Goal: Task Accomplishment & Management: Use online tool/utility

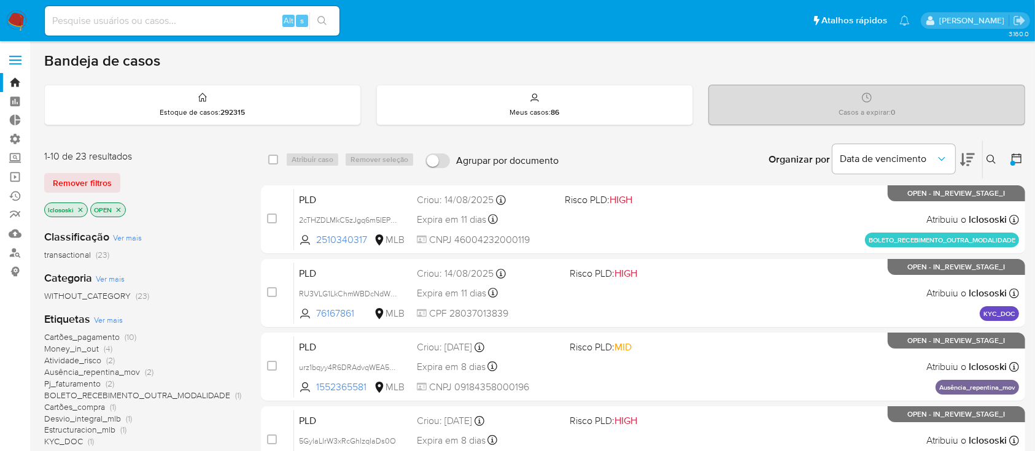
click at [992, 163] on icon at bounding box center [992, 160] width 10 height 10
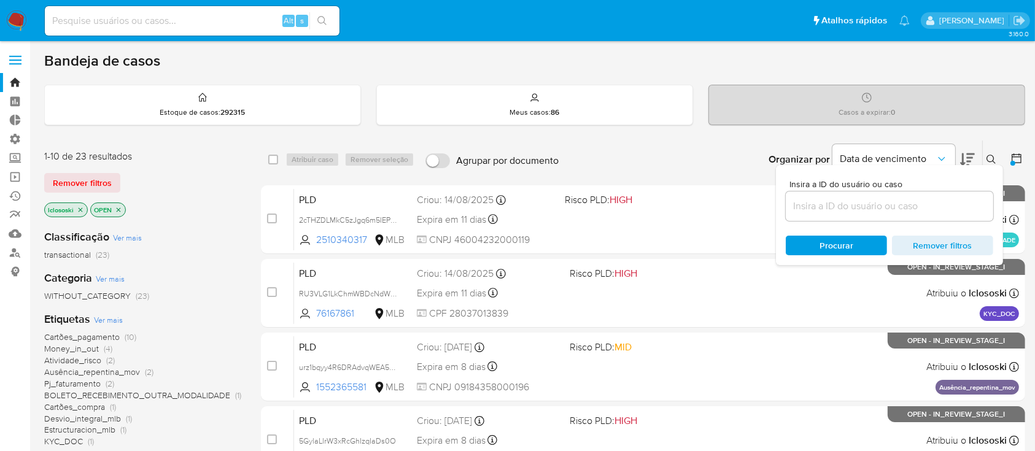
click at [830, 214] on div at bounding box center [890, 206] width 208 height 29
click at [819, 211] on input at bounding box center [890, 206] width 208 height 16
paste input "1470153198"
type input "1470153198"
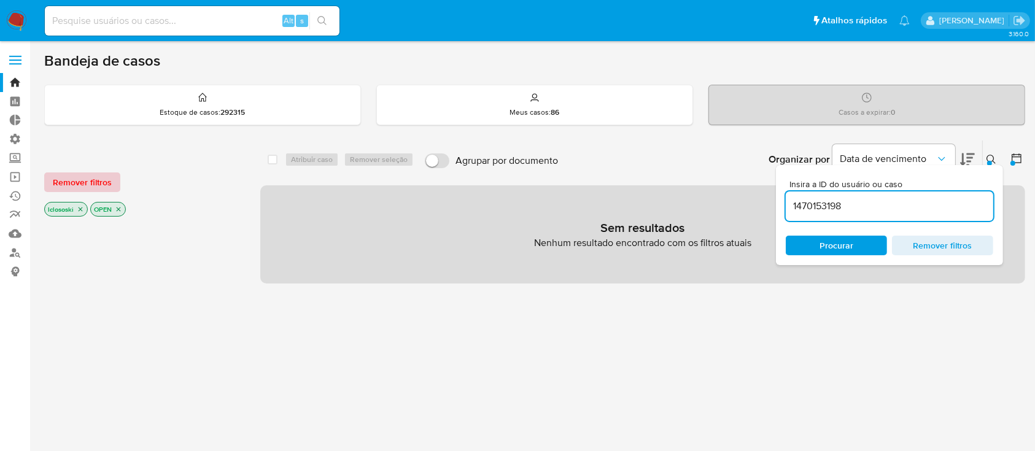
click at [69, 177] on span "Remover filtros" at bounding box center [82, 182] width 59 height 17
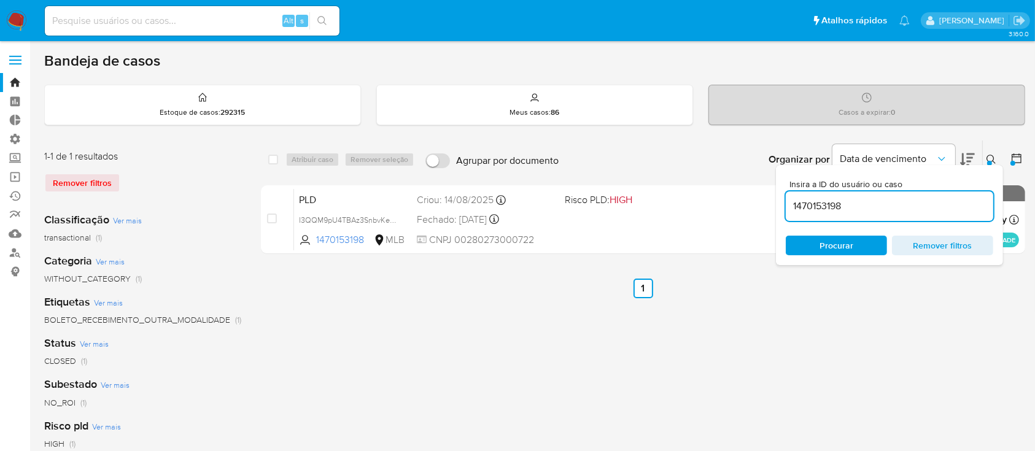
click at [515, 388] on div "select-all-cases-checkbox Atribuir caso Remover seleção Agrupar por documento O…" at bounding box center [643, 409] width 764 height 539
click at [1013, 163] on div at bounding box center [1013, 163] width 5 height 5
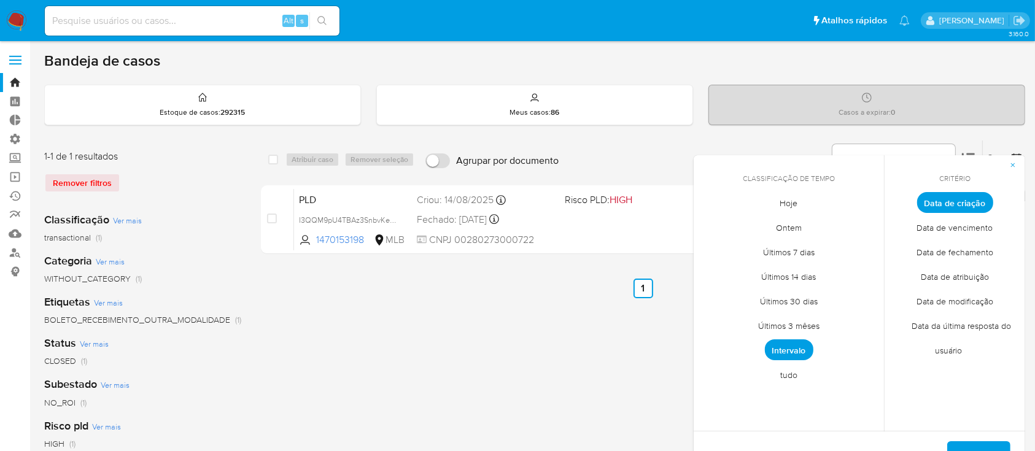
click at [578, 372] on div "select-all-cases-checkbox Atribuir caso Remover seleção Agrupar por documento O…" at bounding box center [643, 409] width 764 height 539
click at [977, 447] on span "Aplicar" at bounding box center [978, 456] width 31 height 27
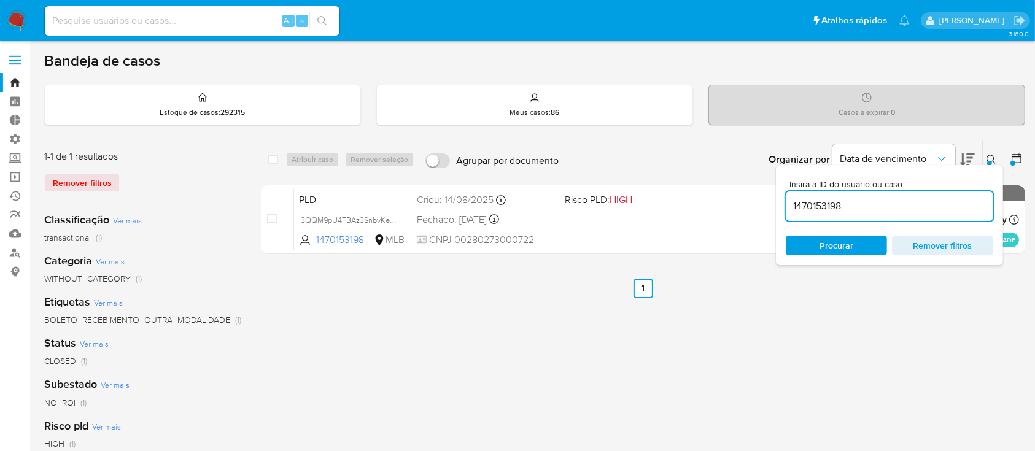
click at [1021, 163] on icon at bounding box center [1017, 158] width 12 height 12
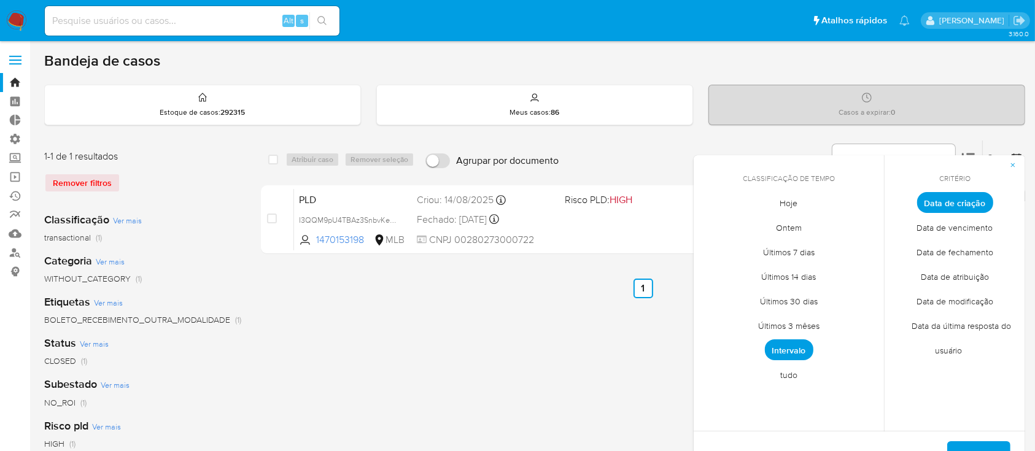
click at [796, 378] on span "tudo" at bounding box center [789, 375] width 43 height 25
click at [970, 444] on span "Aplicar" at bounding box center [978, 456] width 31 height 27
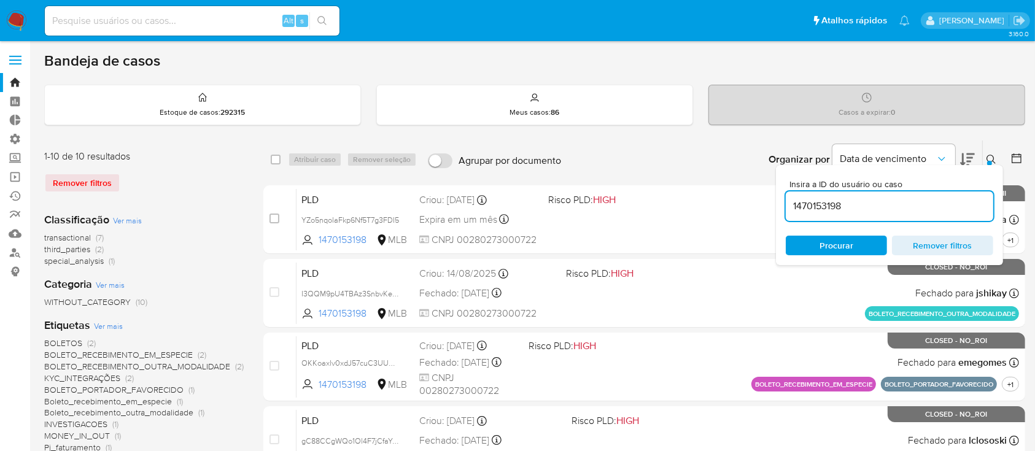
click at [436, 62] on div "Bandeja de casos" at bounding box center [534, 61] width 981 height 18
click at [987, 157] on icon at bounding box center [992, 160] width 10 height 10
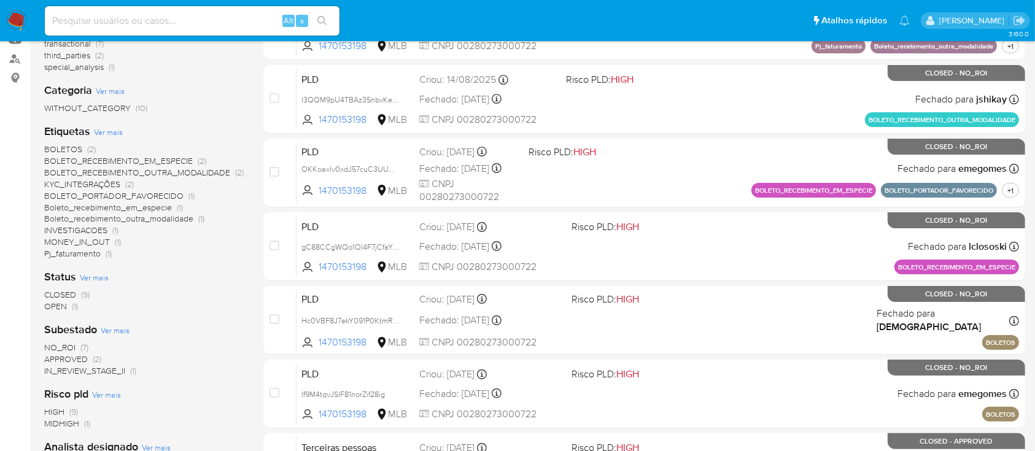
scroll to position [201, 0]
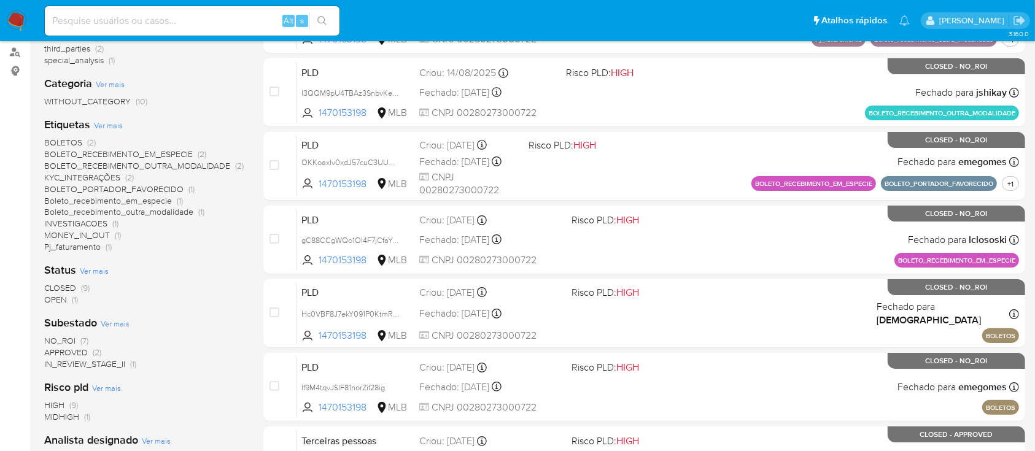
click at [52, 298] on span "OPEN" at bounding box center [55, 300] width 23 height 12
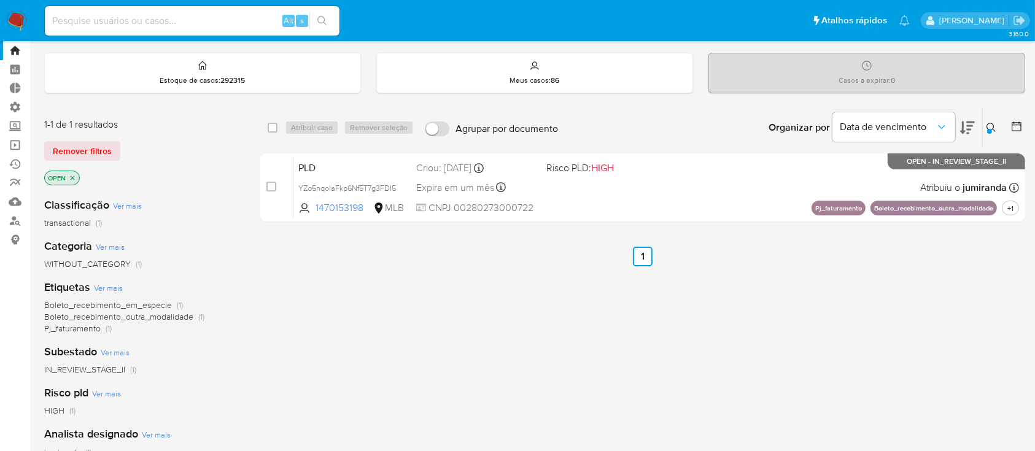
scroll to position [33, 0]
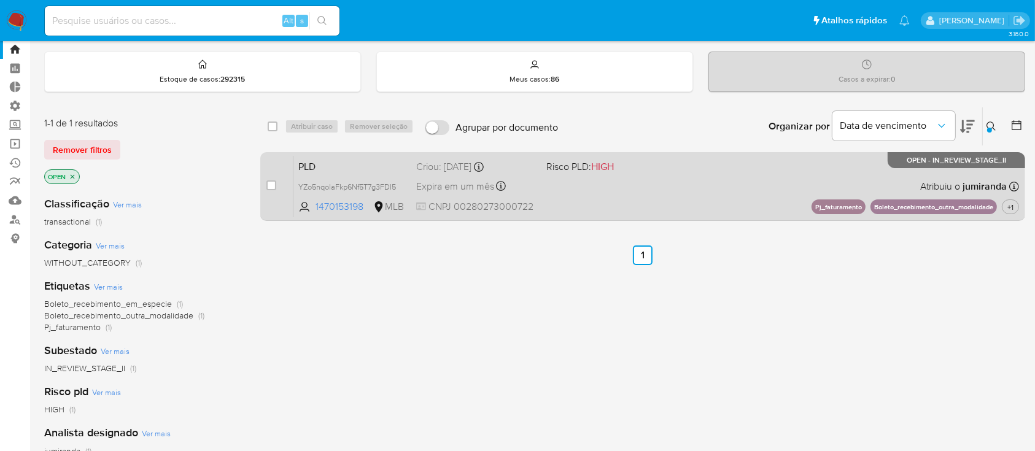
click at [451, 171] on div "Criou: 12/09/2025 Criou: 12/09/2025 00:14:01" at bounding box center [476, 167] width 120 height 14
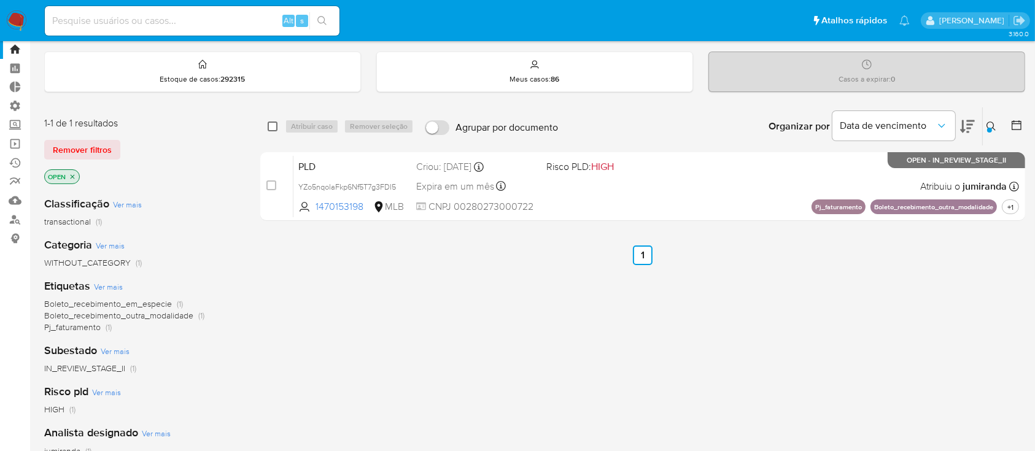
click at [274, 125] on input "checkbox" at bounding box center [273, 127] width 10 height 10
checkbox input "true"
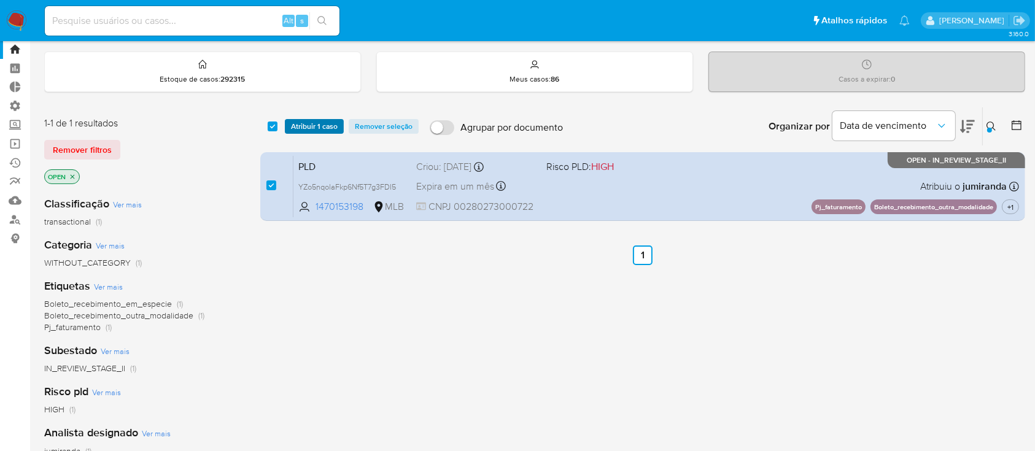
click at [311, 130] on span "Atribuir 1 caso" at bounding box center [314, 126] width 47 height 12
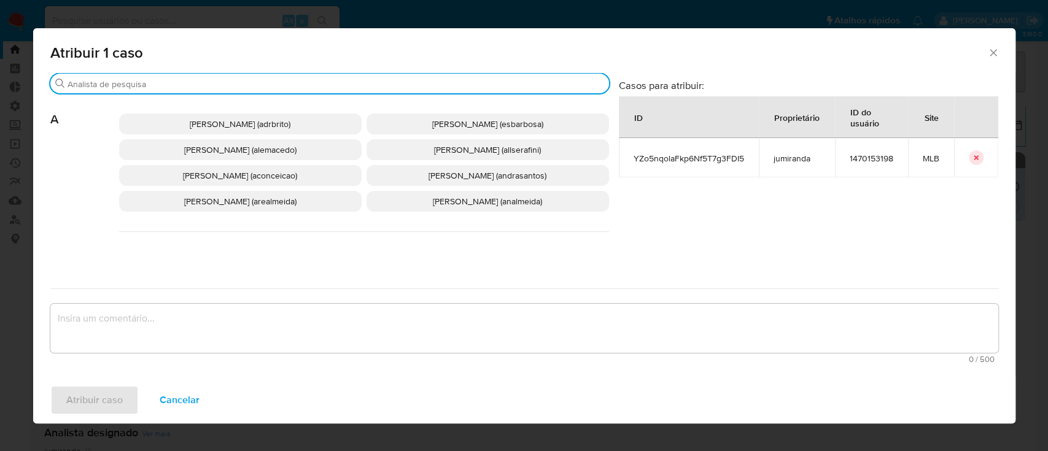
click at [369, 79] on input "Buscar" at bounding box center [336, 84] width 537 height 11
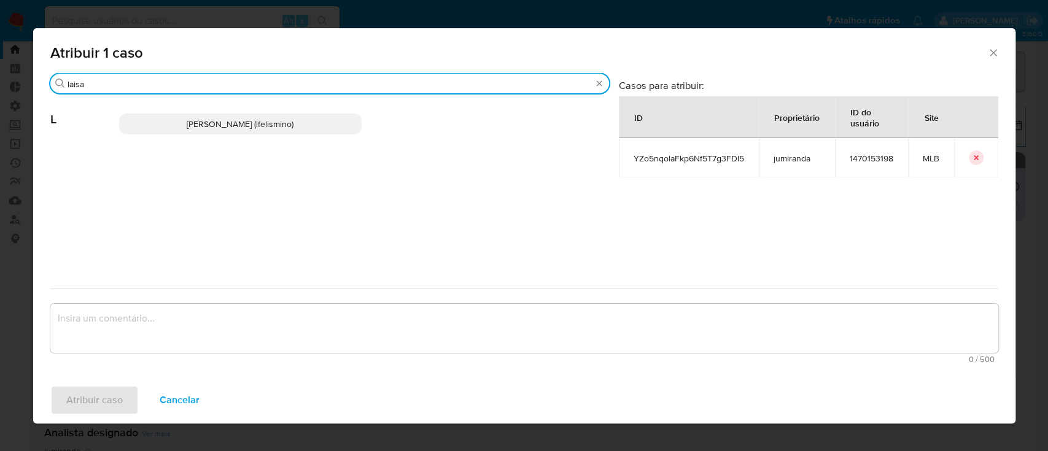
type input "laisa"
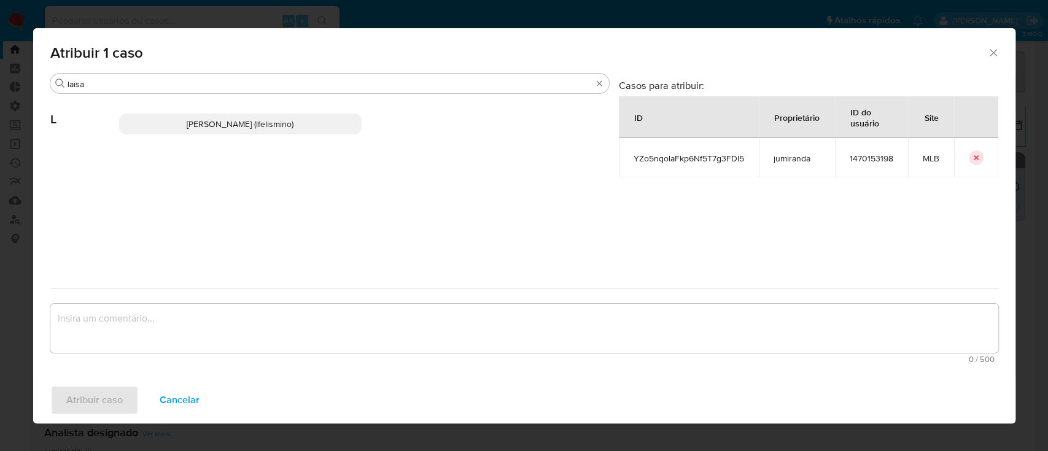
click at [257, 131] on p "Laisa Lopes Andrade (lfelismino)" at bounding box center [240, 124] width 243 height 21
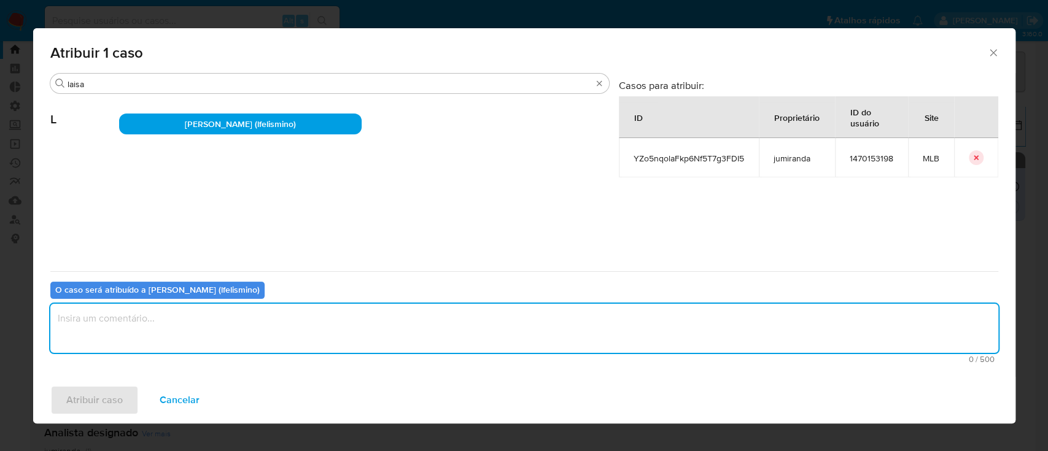
click at [160, 315] on textarea "assign-modal" at bounding box center [524, 328] width 948 height 49
type textarea "ok"
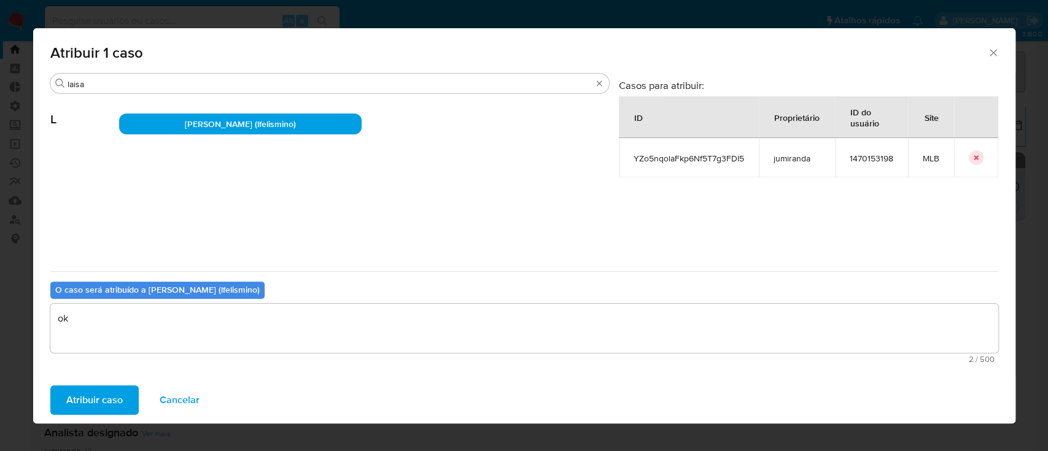
click at [99, 400] on span "Atribuir caso" at bounding box center [94, 400] width 56 height 27
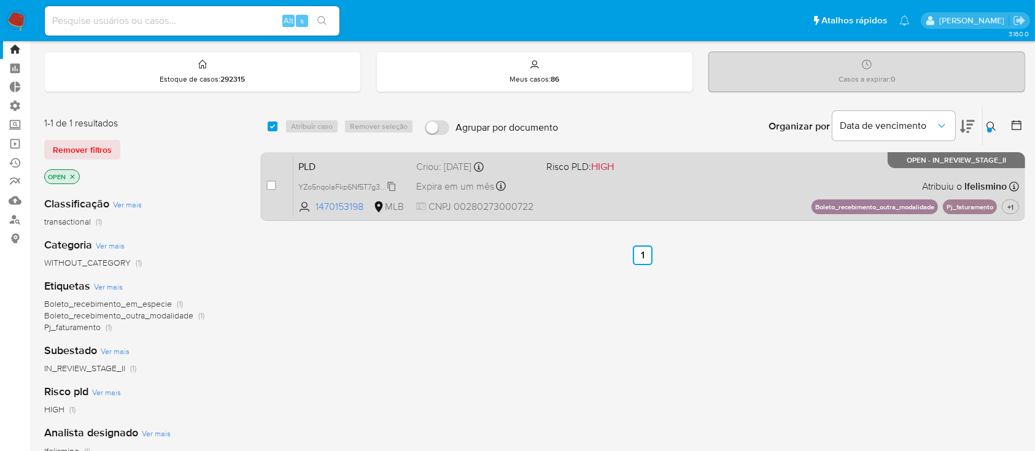
click at [388, 185] on span "YZo5nqolaFkp6Nf5T7g3FDI5" at bounding box center [347, 186] width 98 height 14
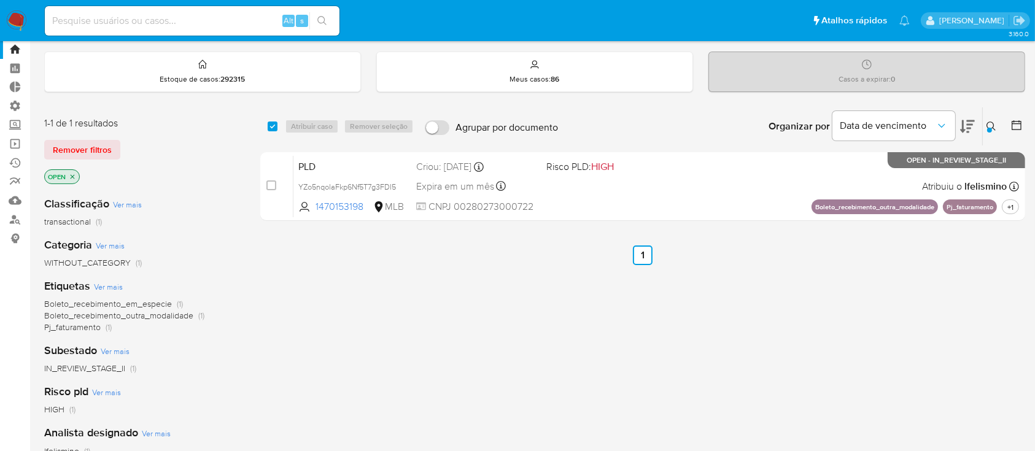
scroll to position [0, 0]
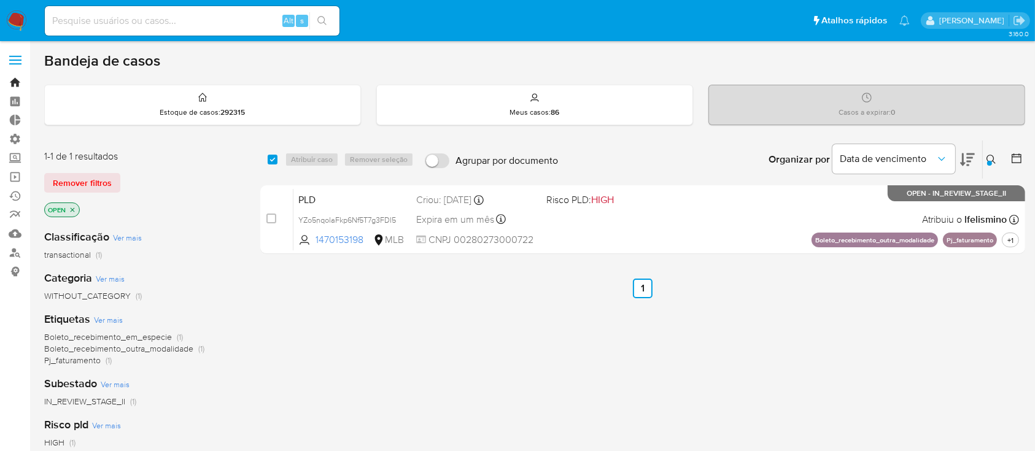
click at [15, 81] on link "Bandeja" at bounding box center [73, 82] width 146 height 19
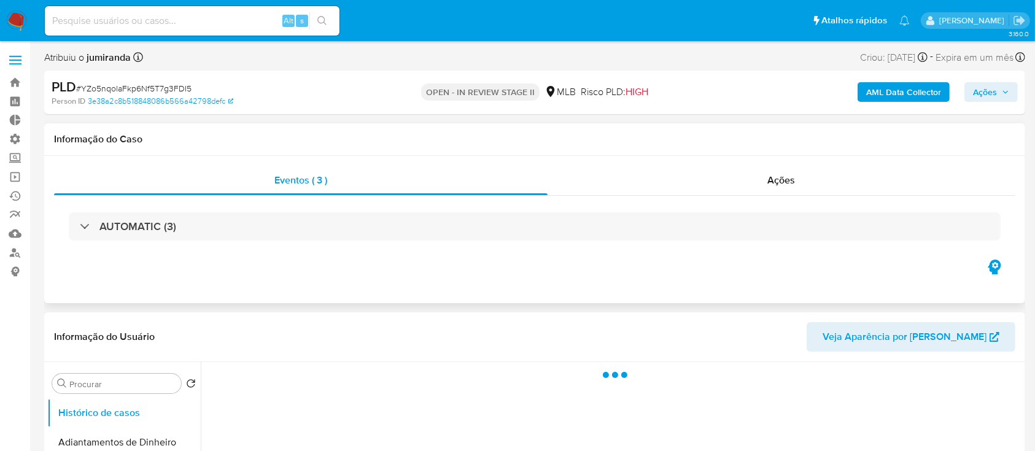
select select "10"
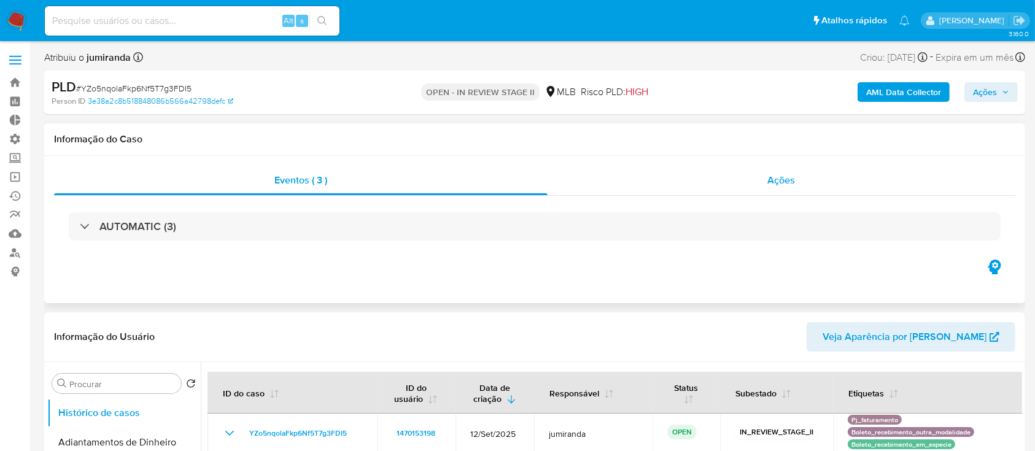
click at [789, 184] on span "Ações" at bounding box center [782, 180] width 28 height 14
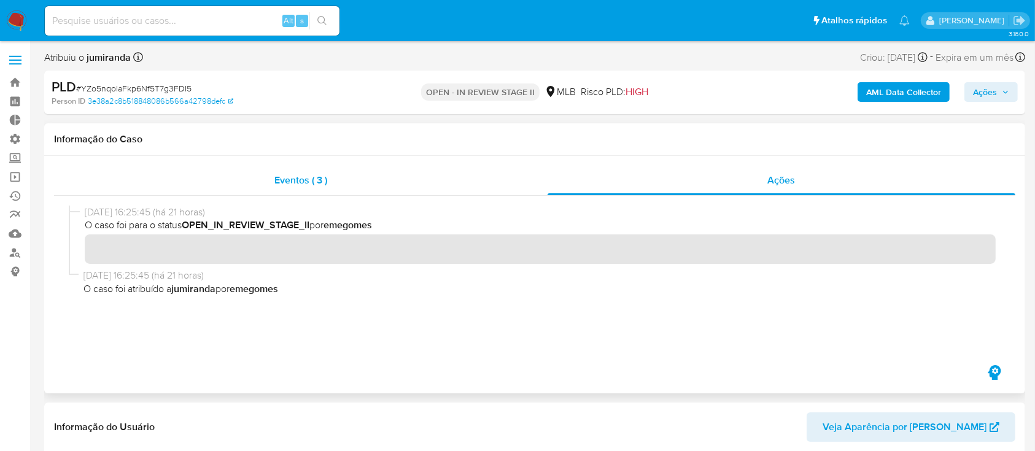
click at [307, 177] on span "Eventos ( 3 )" at bounding box center [300, 180] width 53 height 14
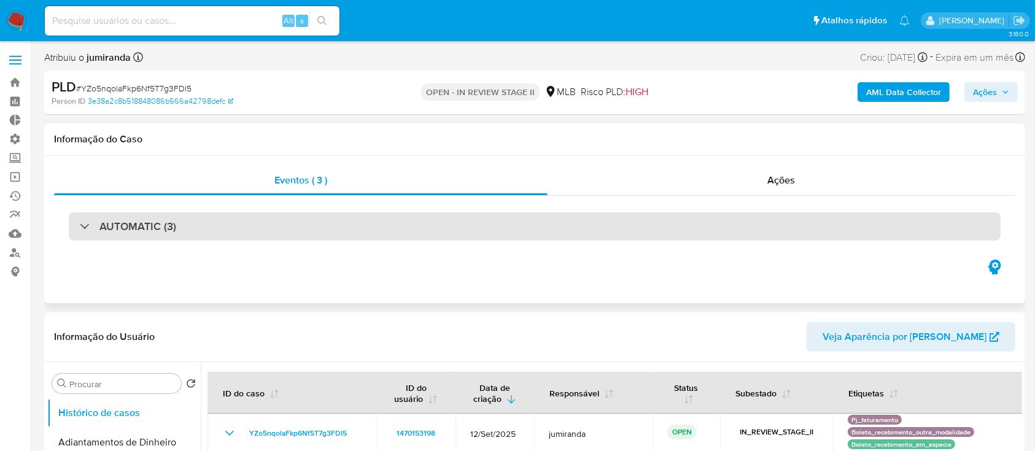
click at [80, 226] on div at bounding box center [80, 226] width 0 height 0
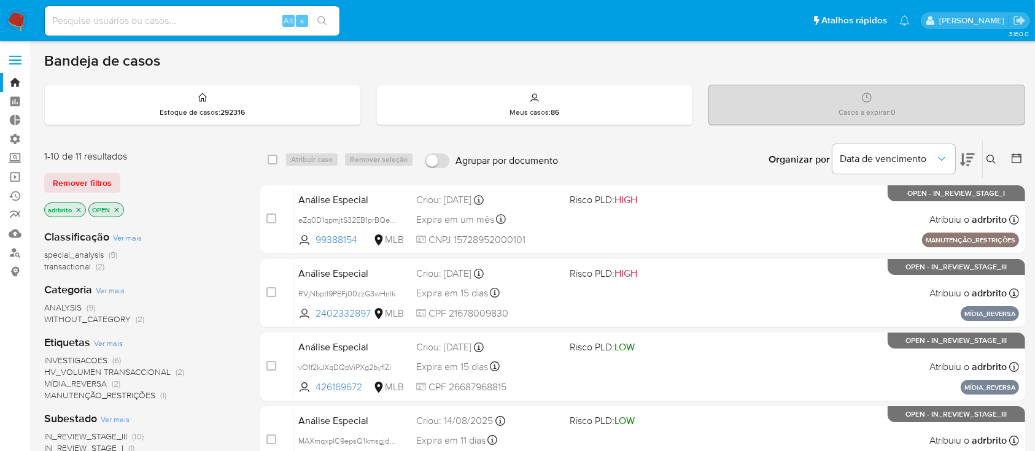
click at [79, 208] on icon "close-filter" at bounding box center [78, 209] width 7 height 7
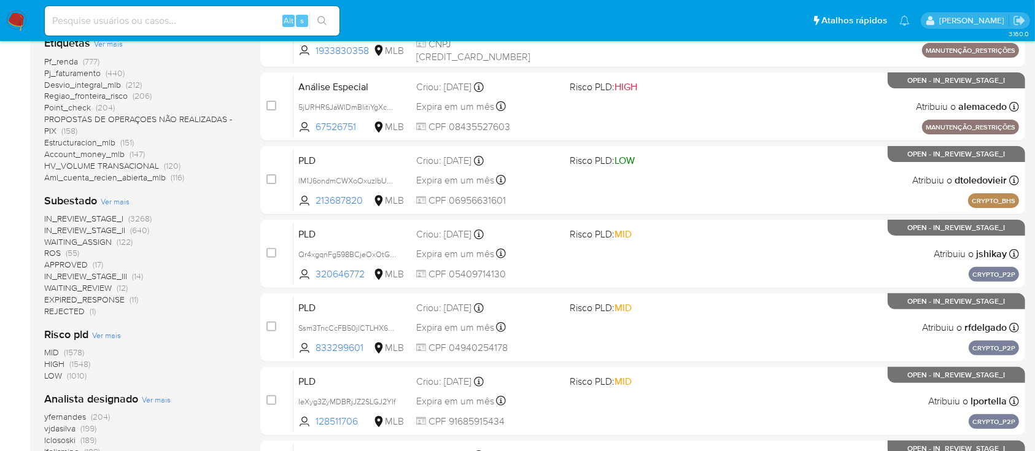
scroll to position [337, 0]
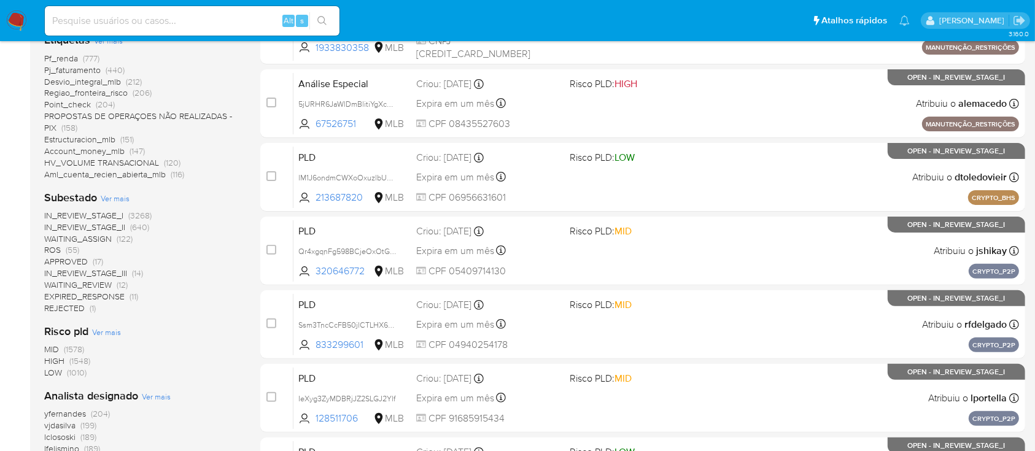
click at [50, 246] on span "ROS" at bounding box center [52, 250] width 17 height 12
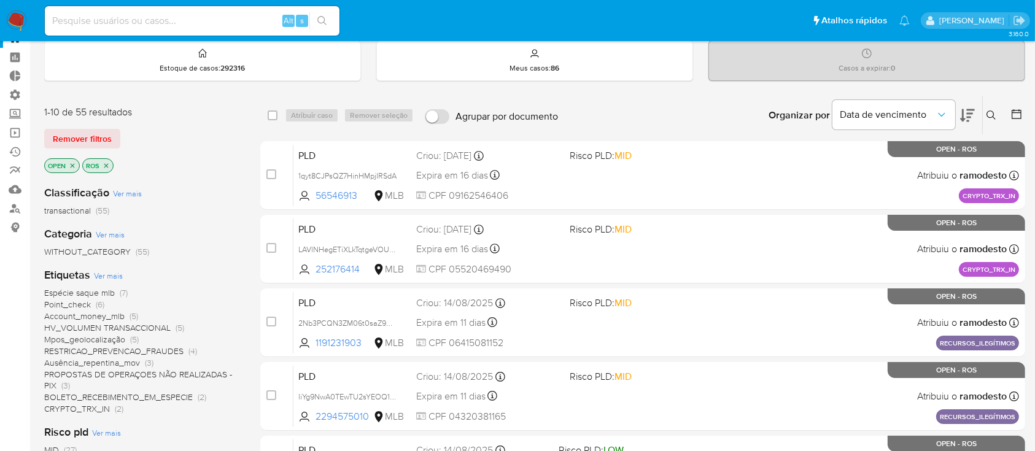
scroll to position [49, 0]
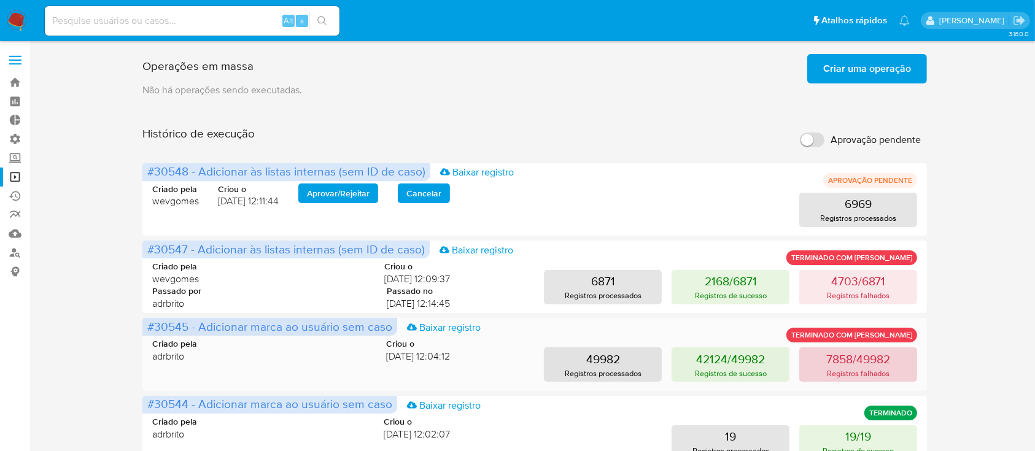
click at [862, 356] on p "7858/49982" at bounding box center [858, 359] width 64 height 17
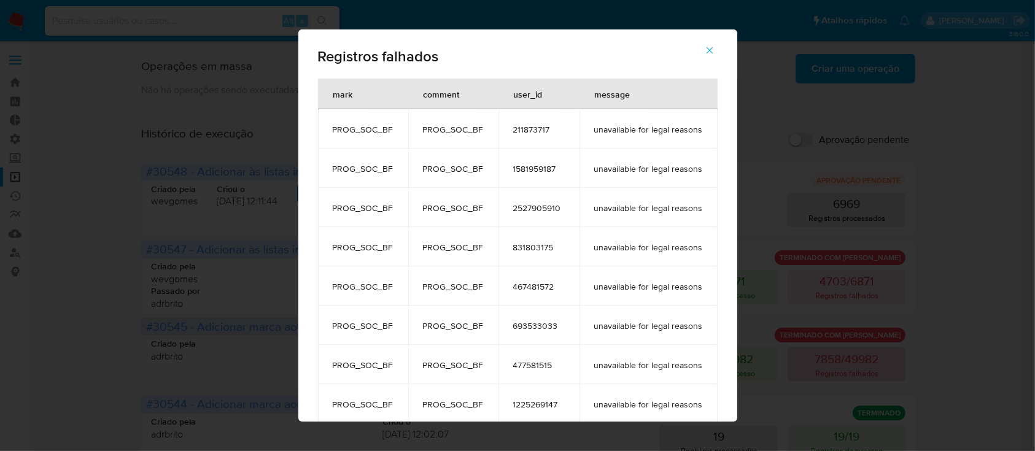
click at [847, 358] on div "Registros falhados mark comment user_id message PROG_SOC_BF PROG_SOC_BF 2118737…" at bounding box center [517, 225] width 1035 height 451
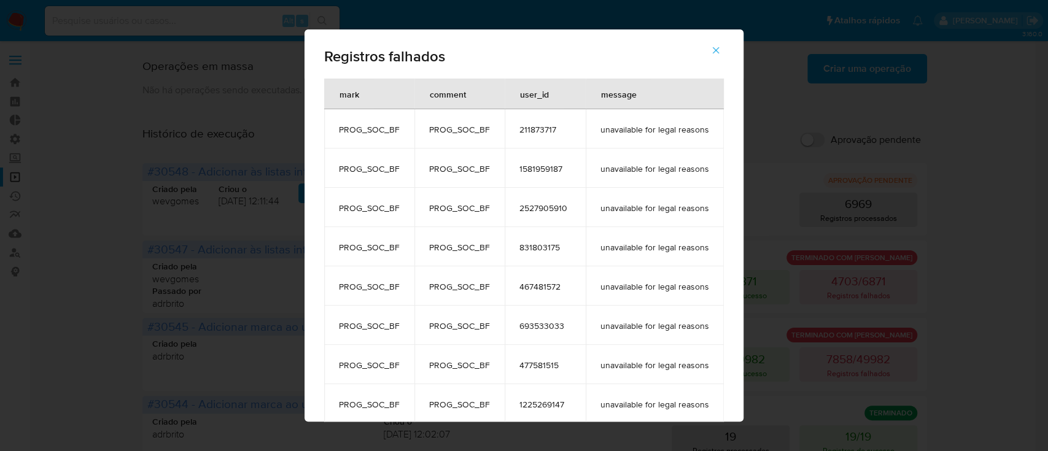
click at [721, 50] on icon "button" at bounding box center [715, 50] width 11 height 11
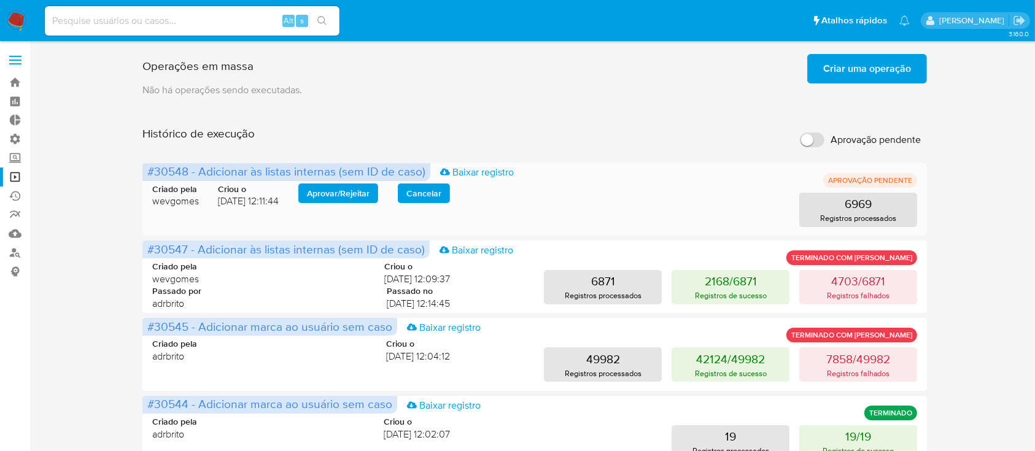
click at [336, 185] on span "Aprovar / Rejeitar" at bounding box center [338, 193] width 63 height 17
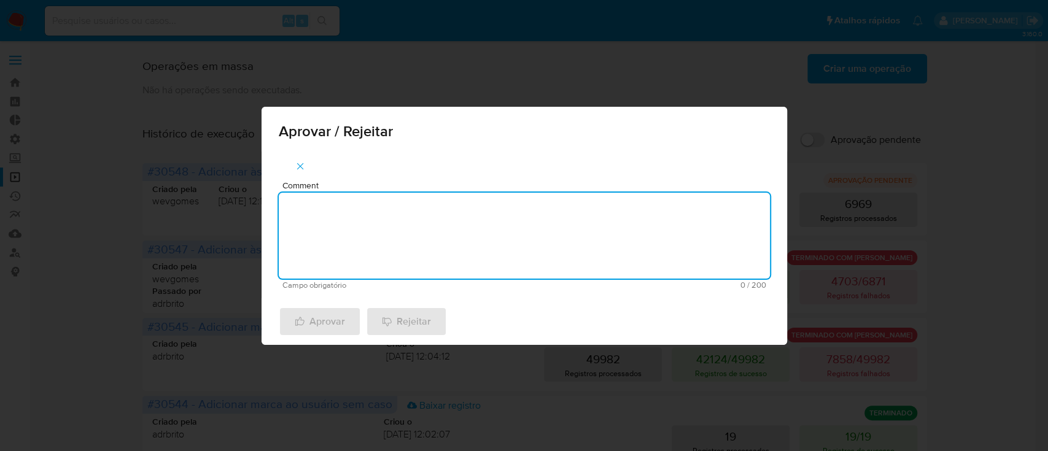
click at [349, 218] on textarea "Comment" at bounding box center [524, 236] width 491 height 86
type textarea "ok"
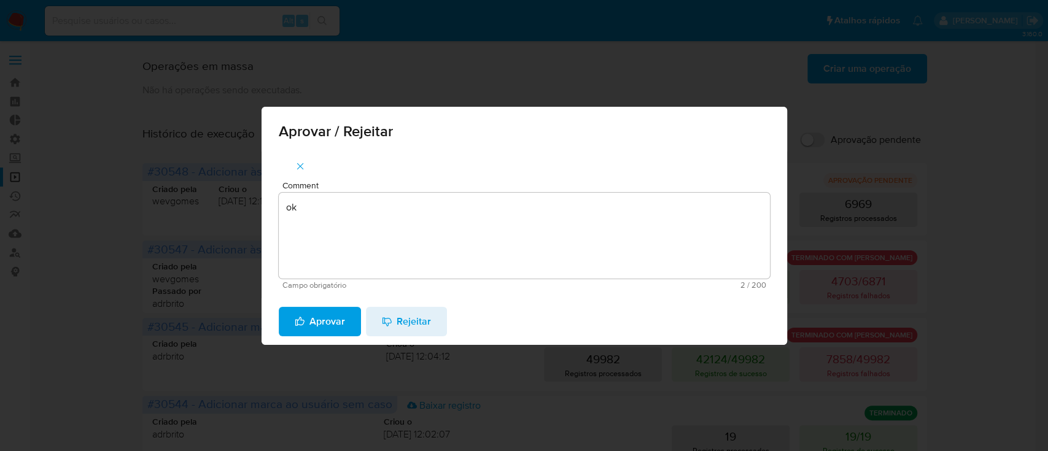
click at [318, 321] on span "Aprovar" at bounding box center [320, 321] width 50 height 27
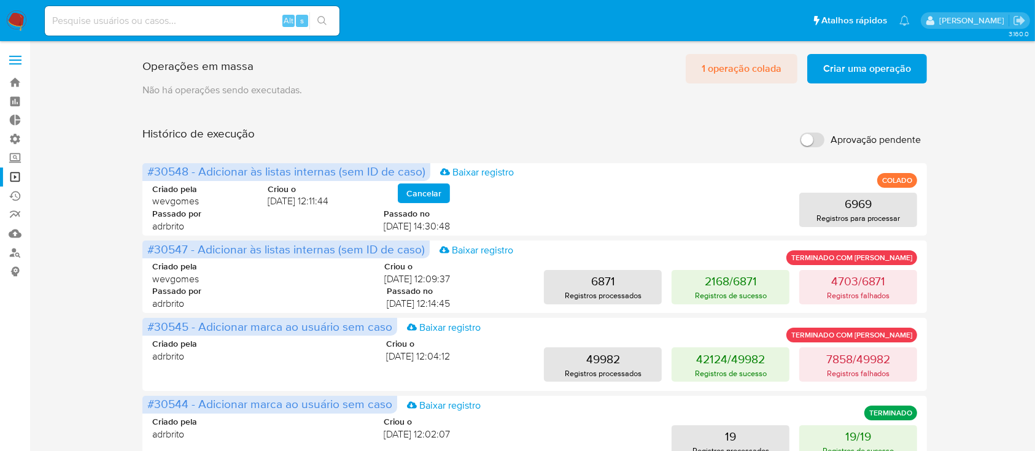
click at [715, 58] on span "1 operação colada" at bounding box center [742, 68] width 80 height 27
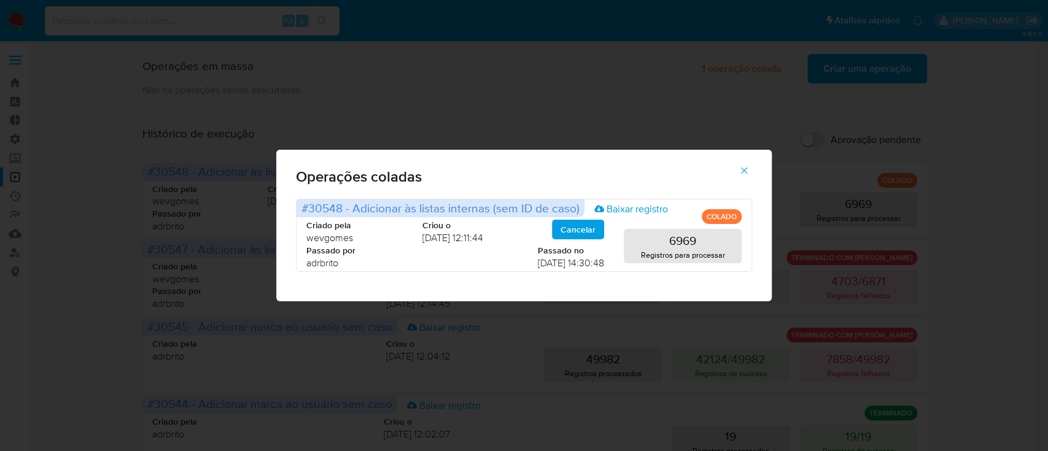
click at [736, 164] on button "button" at bounding box center [744, 170] width 43 height 29
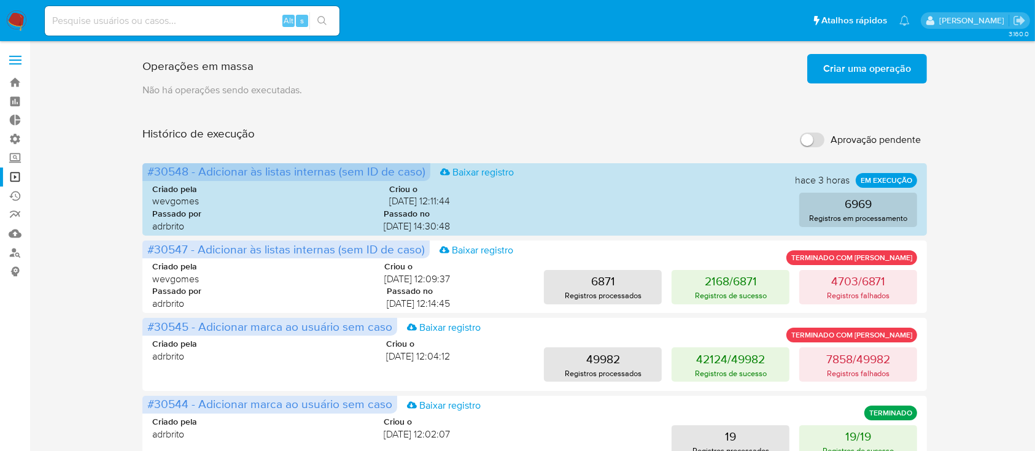
click at [822, 80] on button "Criar uma operação" at bounding box center [867, 68] width 120 height 29
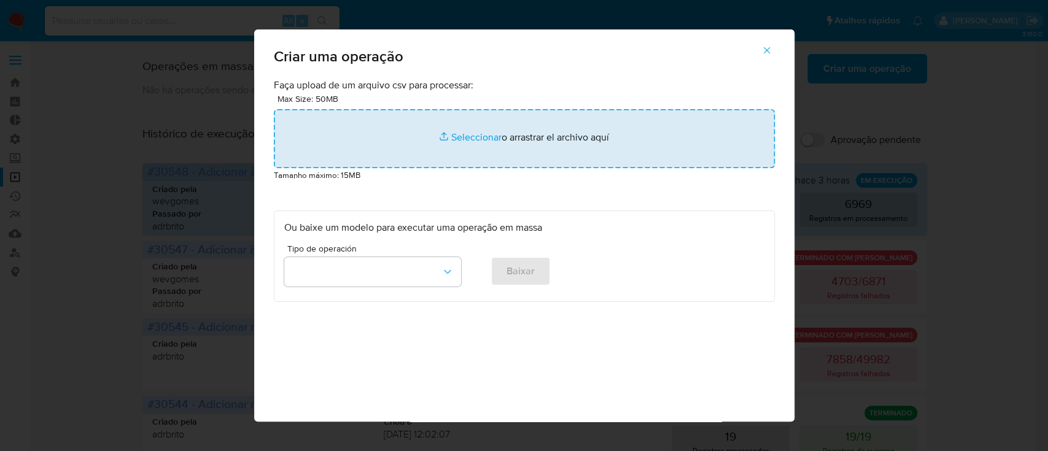
click at [457, 140] on input "file" at bounding box center [524, 138] width 501 height 59
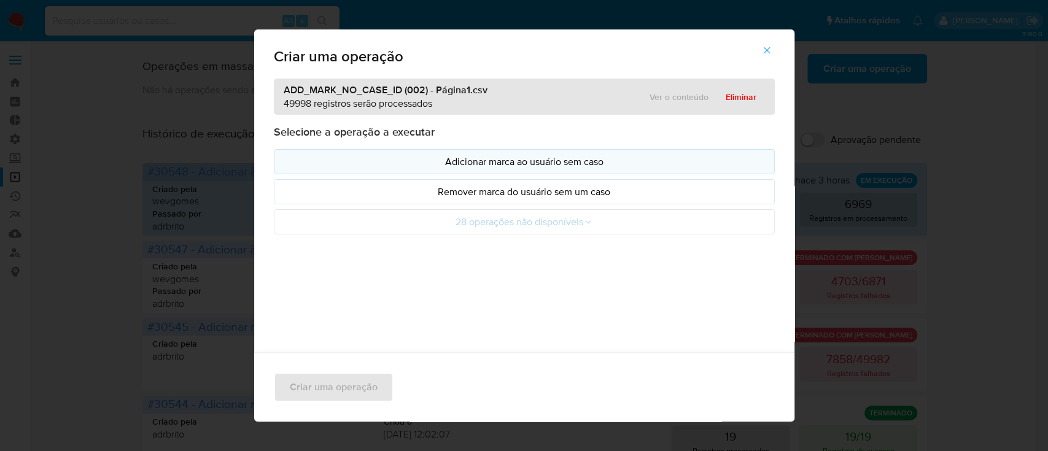
click at [500, 165] on p "Adicionar marca ao usuário sem caso" at bounding box center [524, 162] width 480 height 14
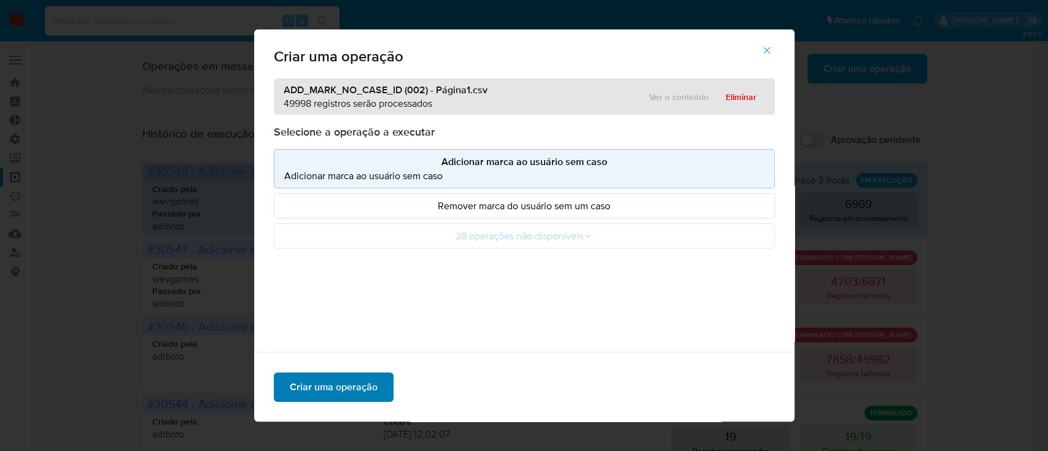
click at [344, 391] on span "Criar uma operação" at bounding box center [334, 387] width 88 height 27
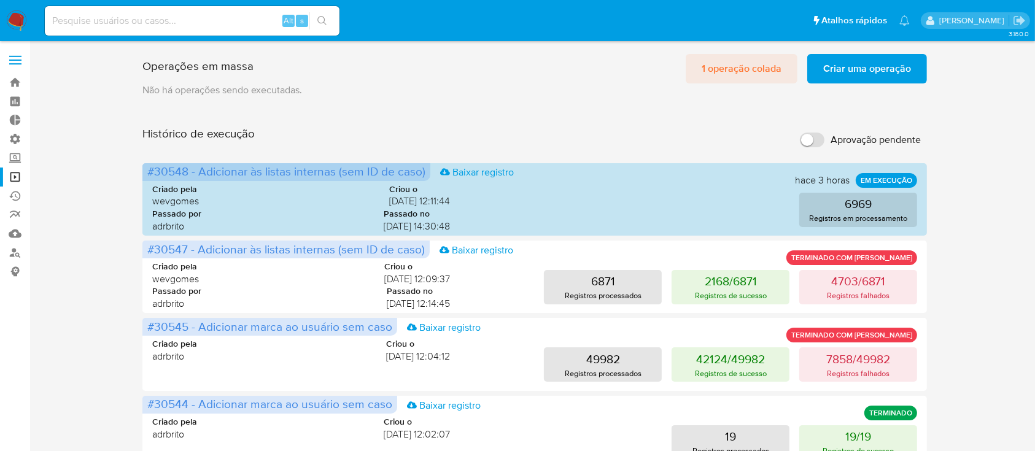
click at [738, 64] on span "1 operação colada" at bounding box center [742, 68] width 80 height 27
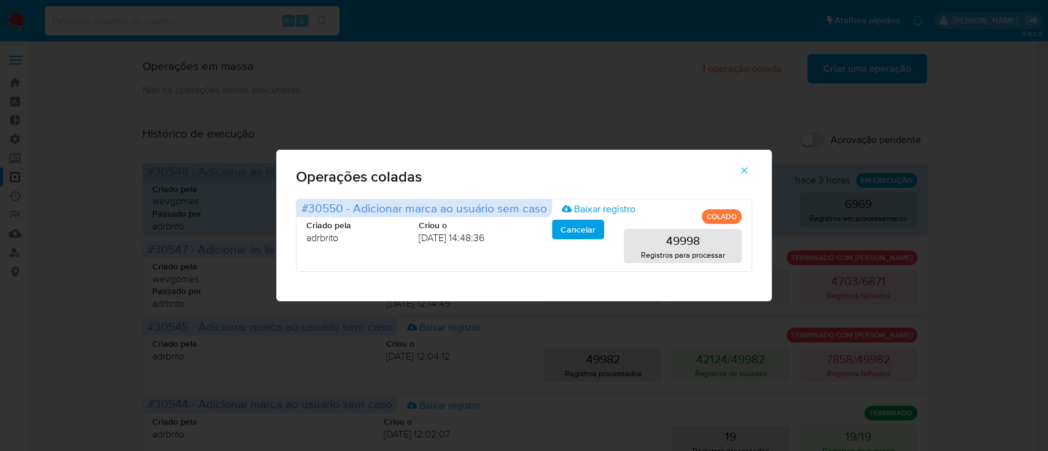
click at [745, 171] on icon "button" at bounding box center [744, 171] width 7 height 7
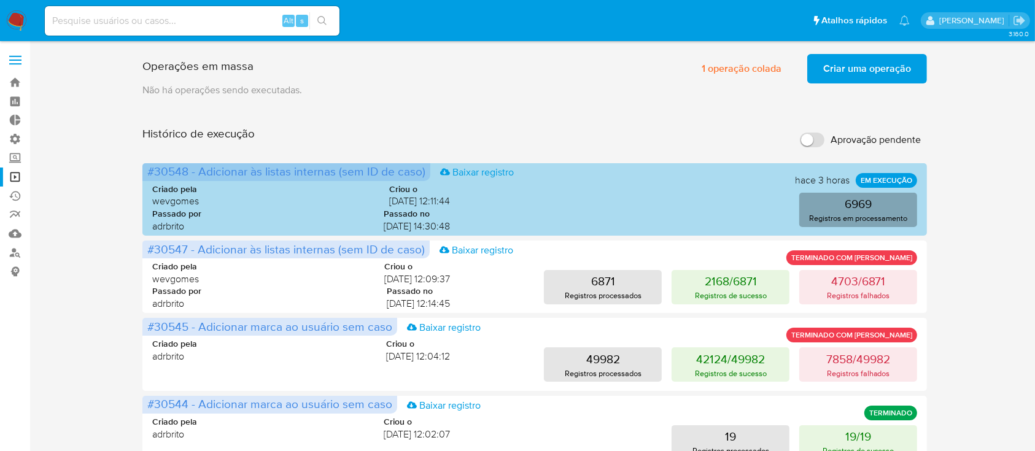
click at [873, 207] on button "6969 Registros em processamento" at bounding box center [858, 210] width 118 height 34
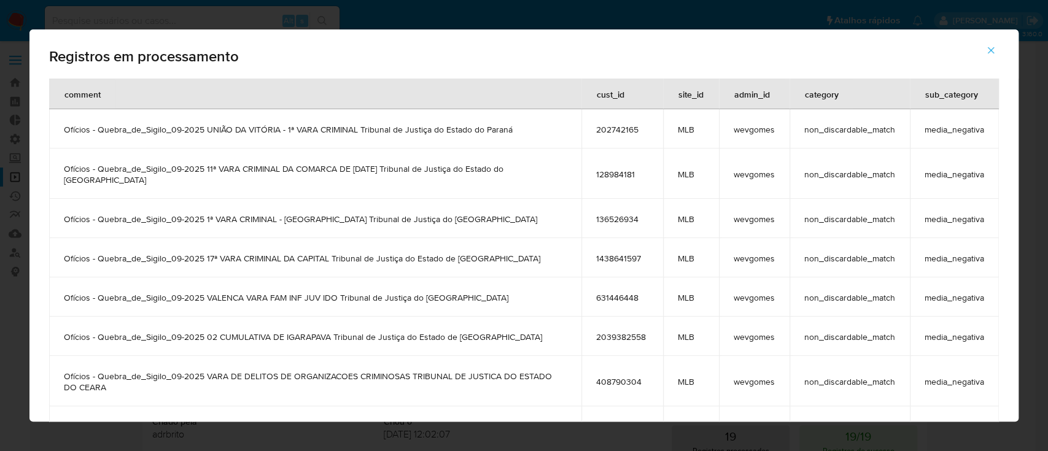
click at [986, 52] on icon "button" at bounding box center [991, 50] width 11 height 11
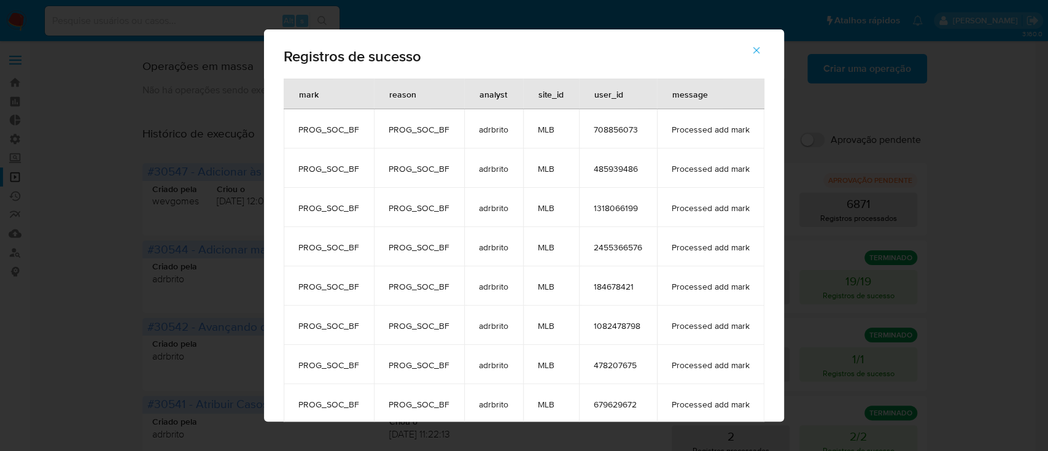
scroll to position [18, 0]
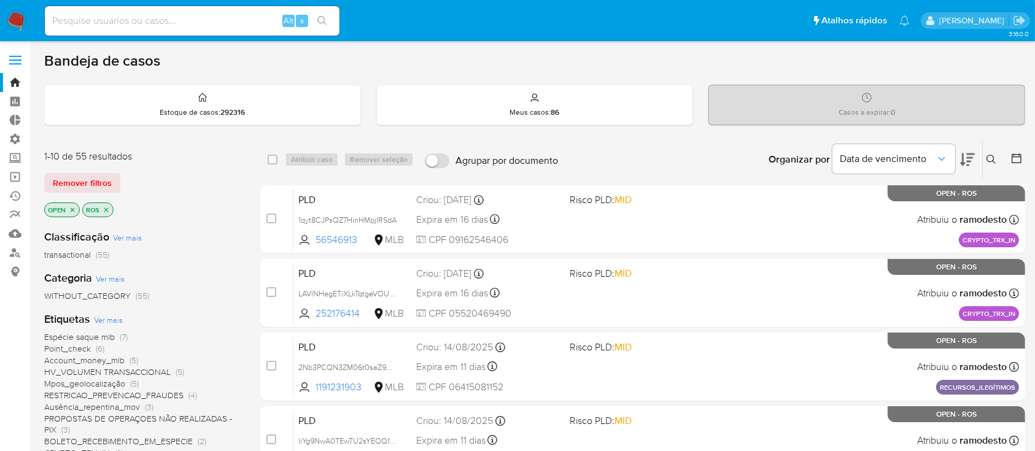
click at [74, 209] on icon "close-filter" at bounding box center [72, 209] width 7 height 7
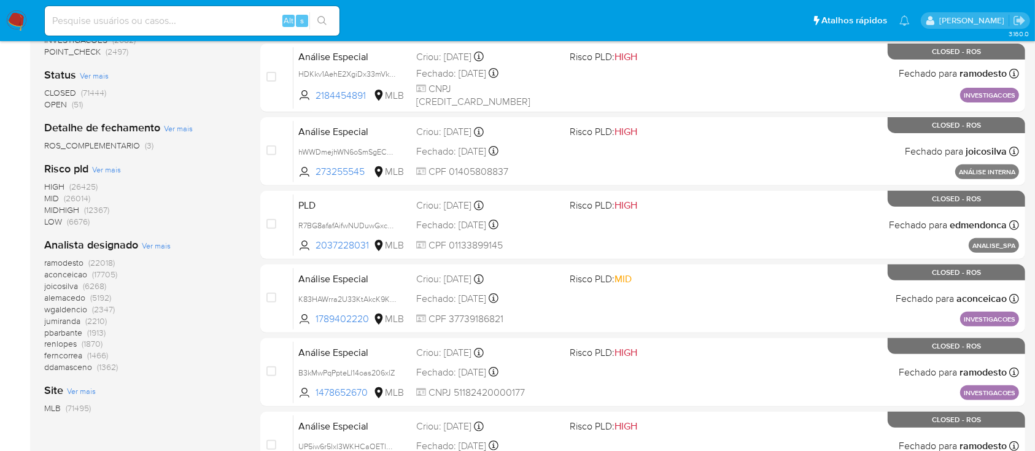
scroll to position [439, 0]
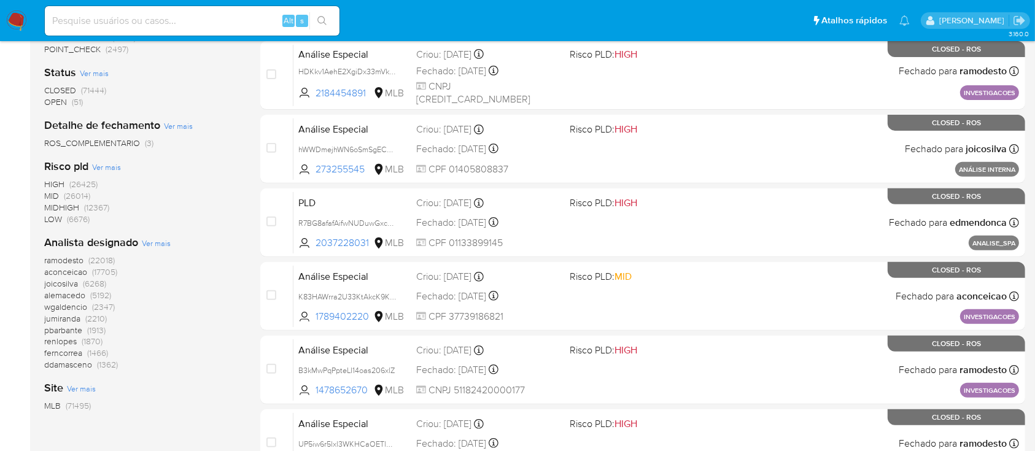
click at [160, 238] on span "Ver mais" at bounding box center [156, 243] width 29 height 11
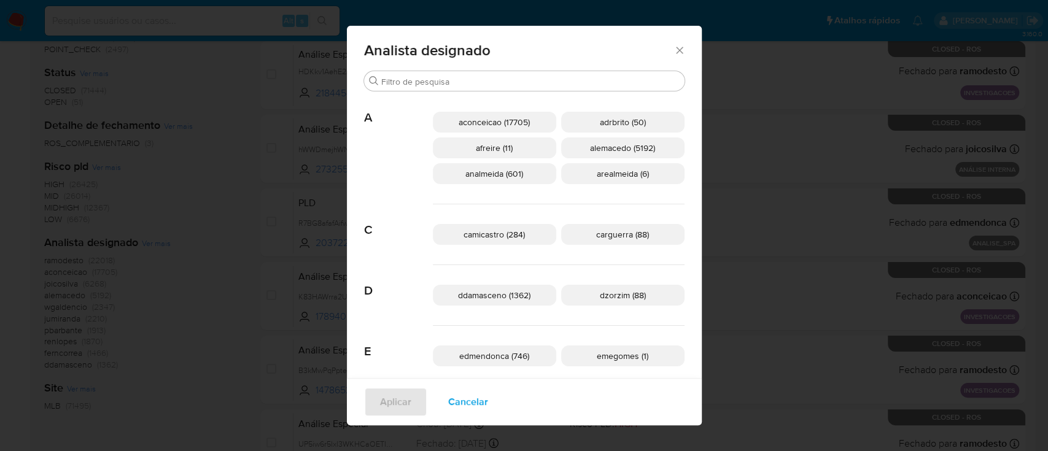
click at [674, 52] on icon "Fechar" at bounding box center [680, 50] width 12 height 12
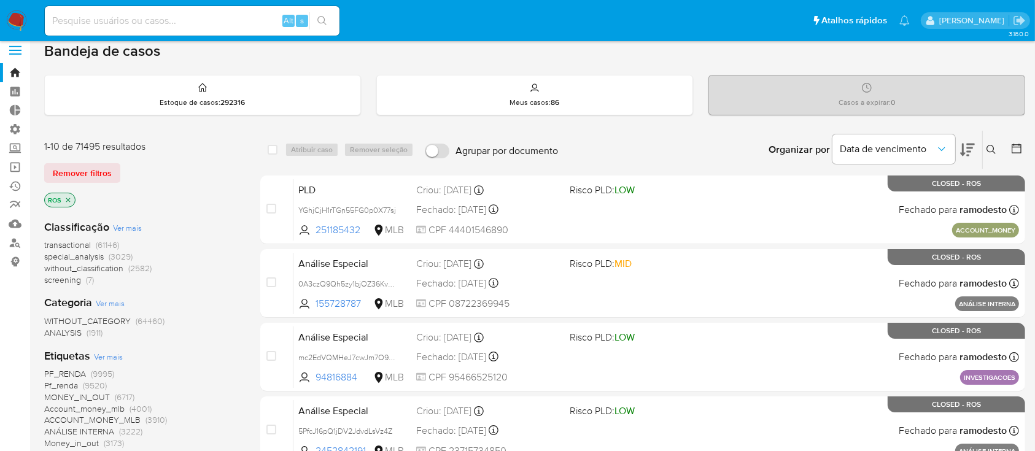
scroll to position [12, 0]
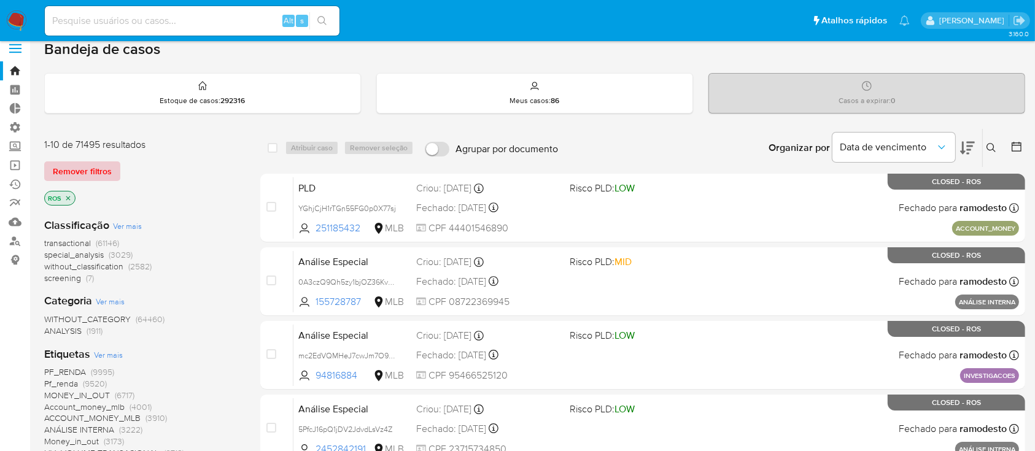
click at [79, 165] on span "Remover filtros" at bounding box center [82, 171] width 59 height 17
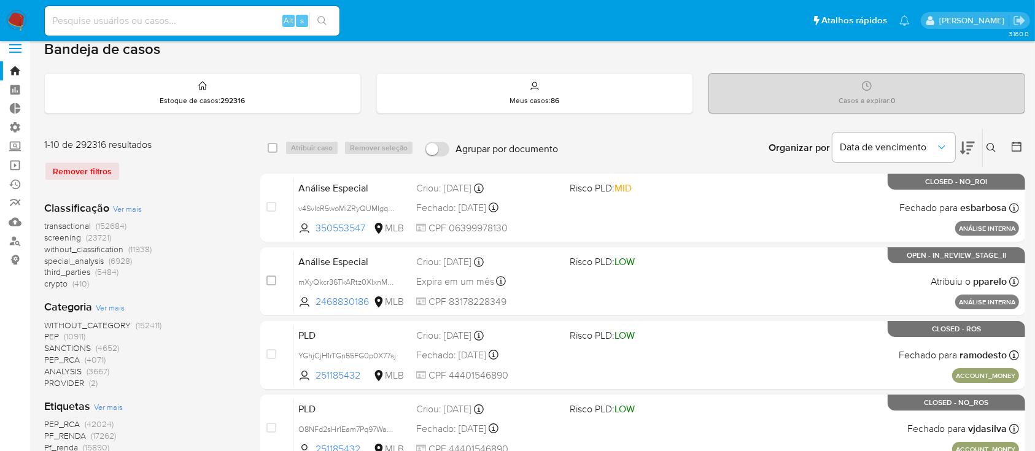
drag, startPoint x: 828, startPoint y: 179, endPoint x: 1047, endPoint y: 104, distance: 231.7
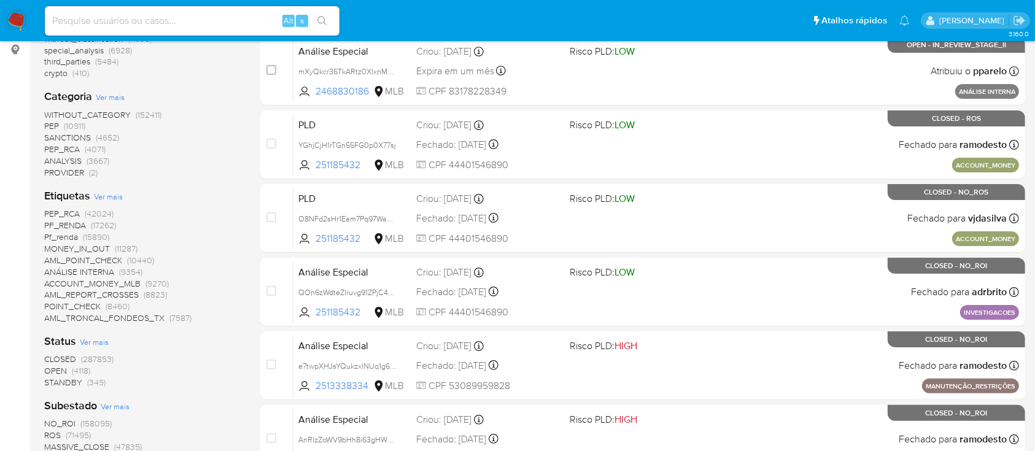
scroll to position [243, 0]
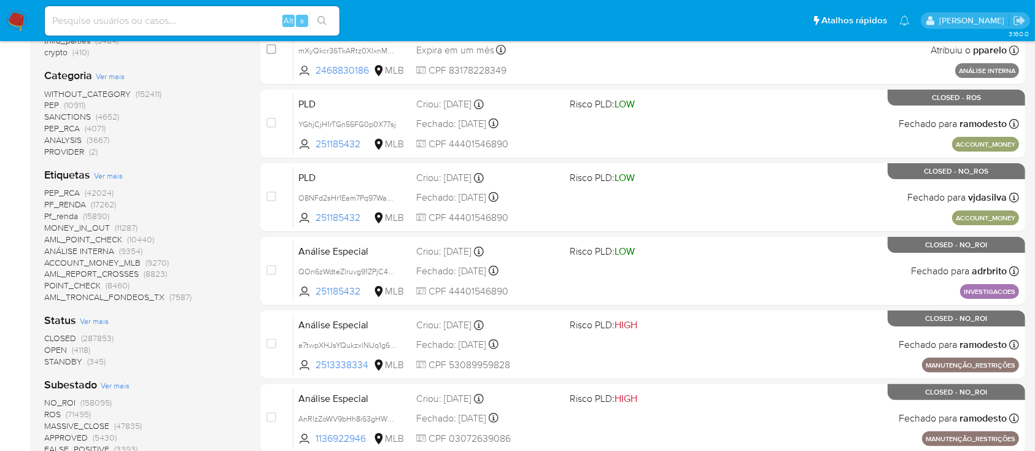
click at [168, 336] on div "CLOSED (287853) OPEN (4118) STANDBY (345)" at bounding box center [142, 350] width 196 height 35
click at [61, 348] on span "OPEN" at bounding box center [55, 350] width 23 height 12
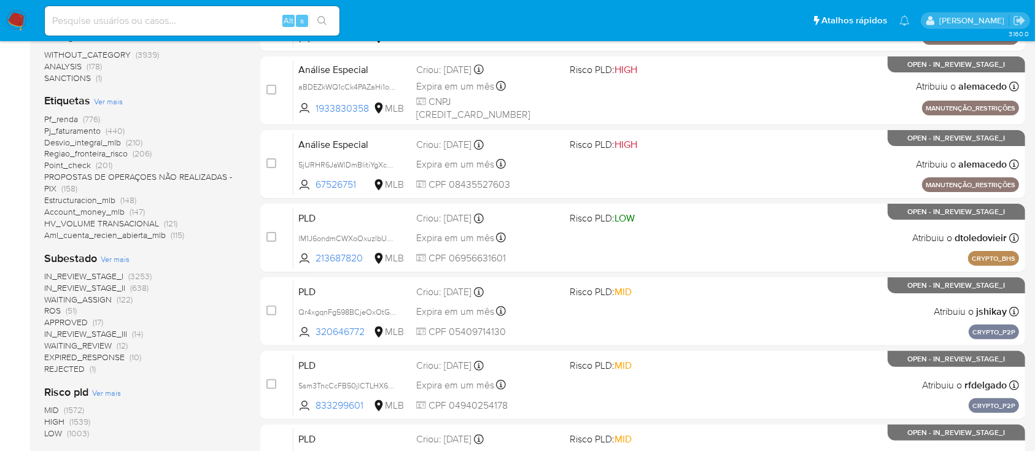
scroll to position [306, 0]
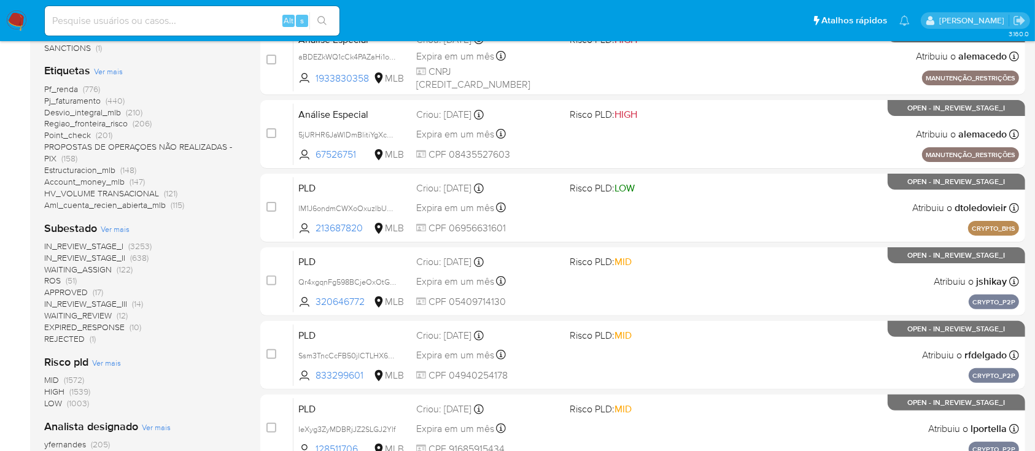
click at [54, 277] on span "ROS" at bounding box center [52, 280] width 17 height 12
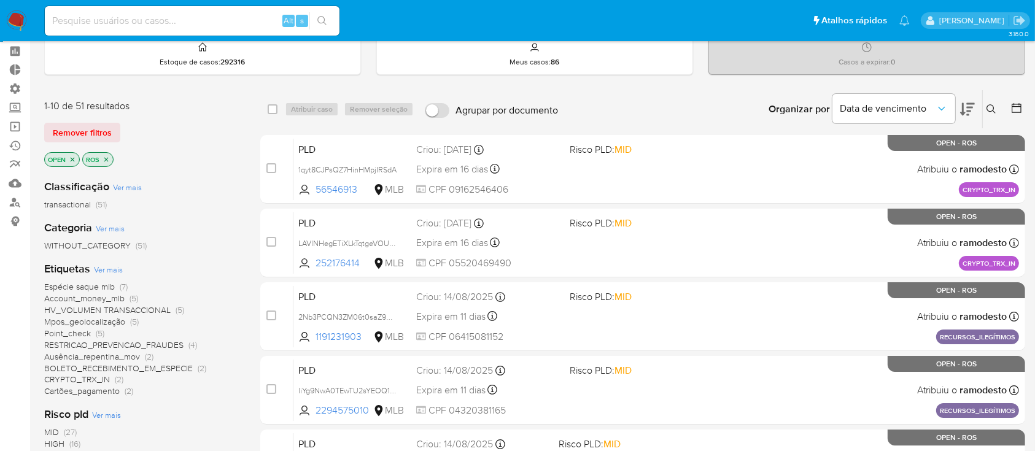
scroll to position [53, 0]
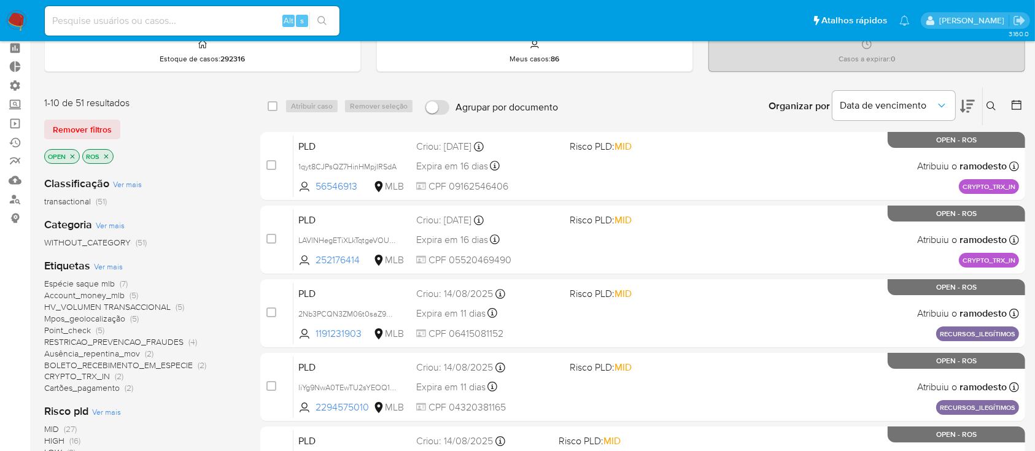
click at [106, 155] on icon "close-filter" at bounding box center [106, 156] width 7 height 7
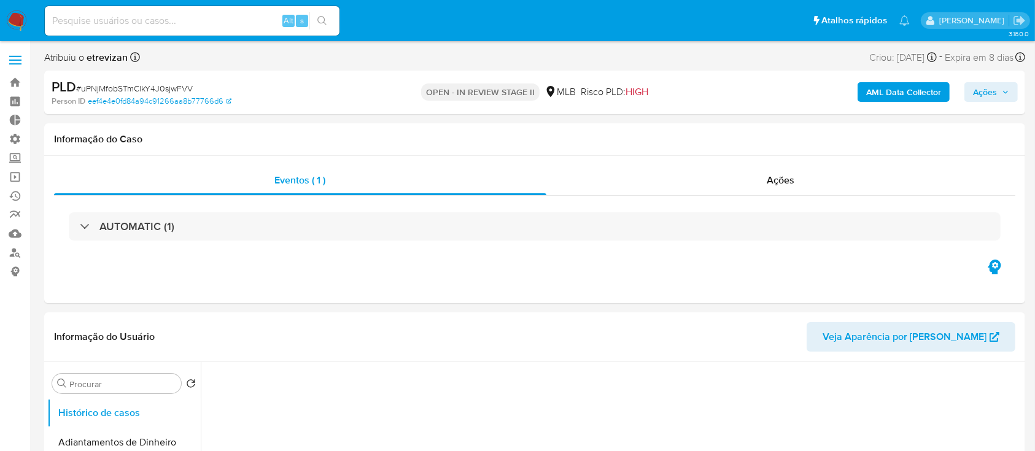
select select "10"
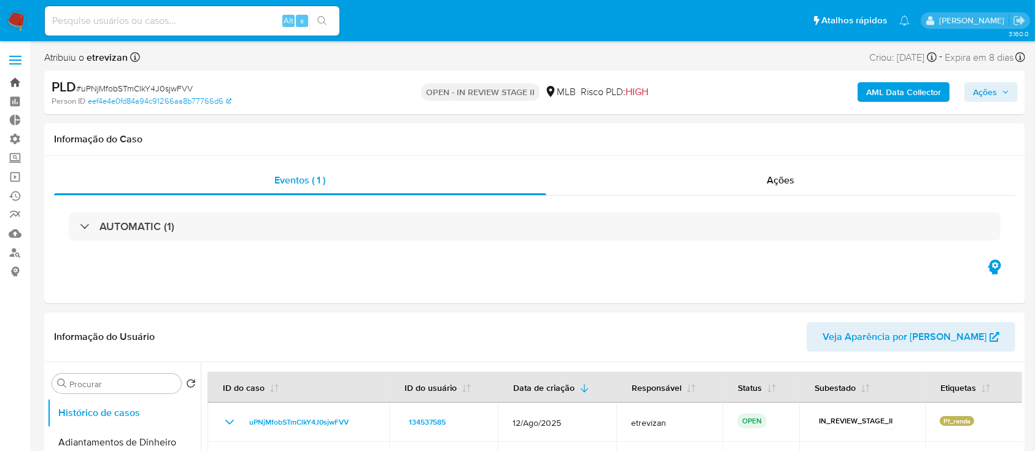
click at [14, 79] on link "Bandeja" at bounding box center [73, 82] width 146 height 19
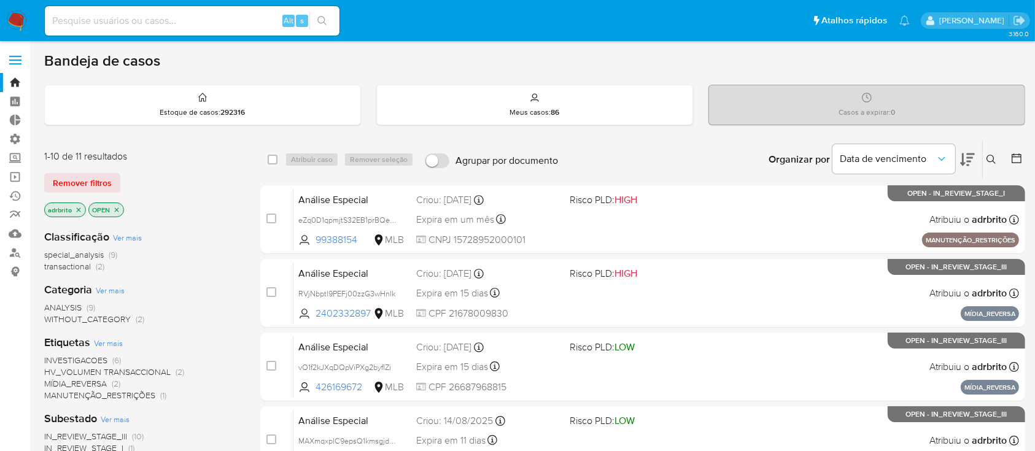
click at [76, 210] on icon "close-filter" at bounding box center [78, 209] width 7 height 7
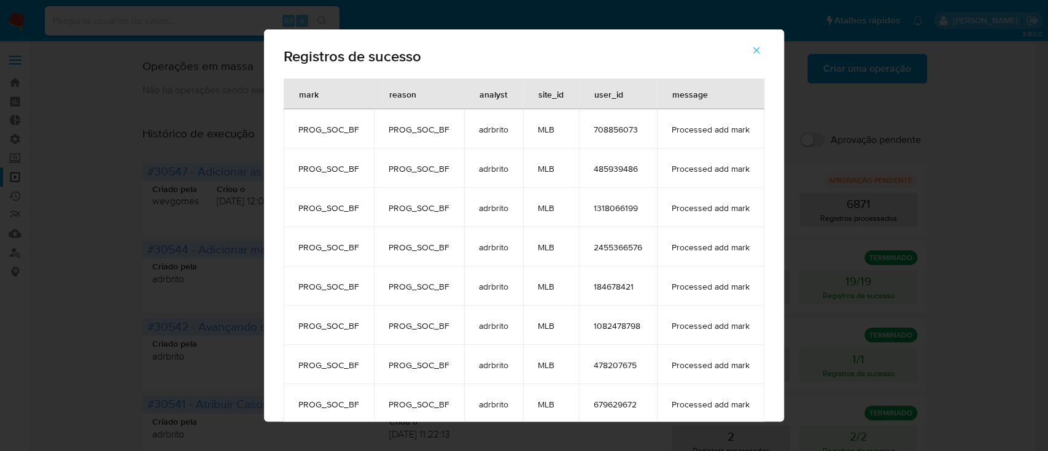
scroll to position [18, 0]
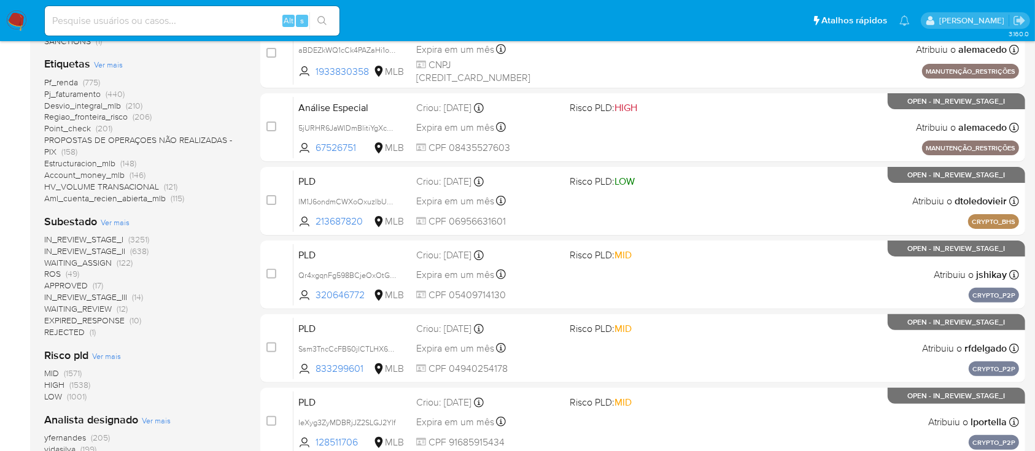
scroll to position [314, 0]
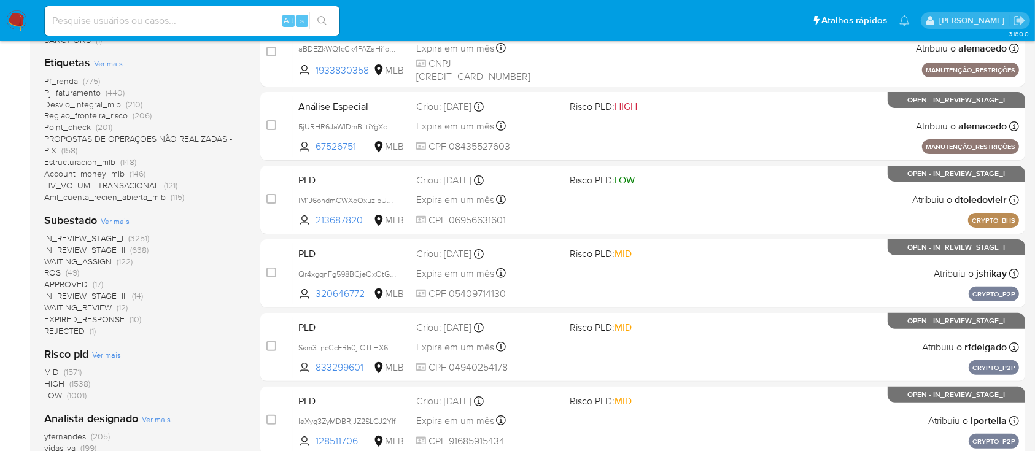
click at [53, 268] on span "ROS" at bounding box center [52, 272] width 17 height 12
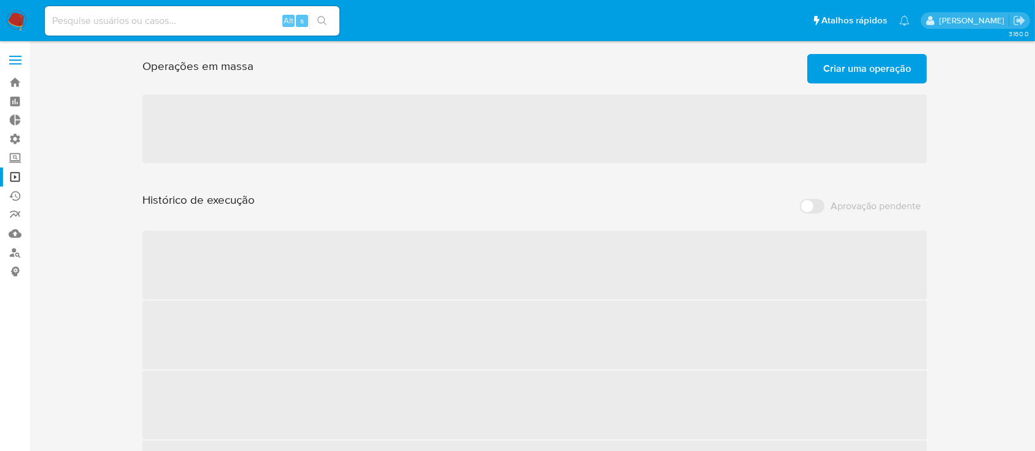
drag, startPoint x: 447, startPoint y: 80, endPoint x: 427, endPoint y: 76, distance: 20.7
click at [427, 76] on div "Operações em massa Criar uma operação Só pode haver no máximo 5 recursos colados" at bounding box center [534, 66] width 785 height 34
click at [837, 75] on span "Criar uma operação" at bounding box center [867, 68] width 88 height 27
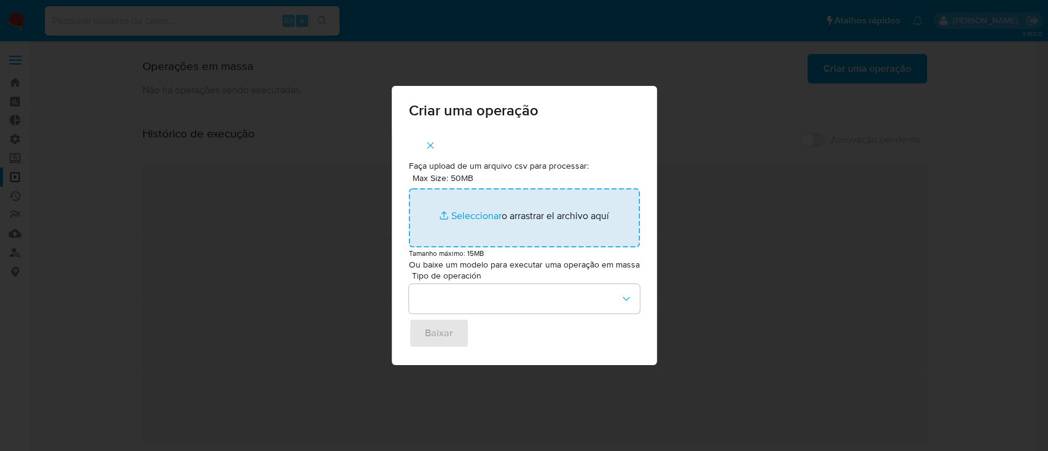
click at [469, 214] on input "Max Size: 50MB Seleccionar archivos" at bounding box center [524, 218] width 231 height 59
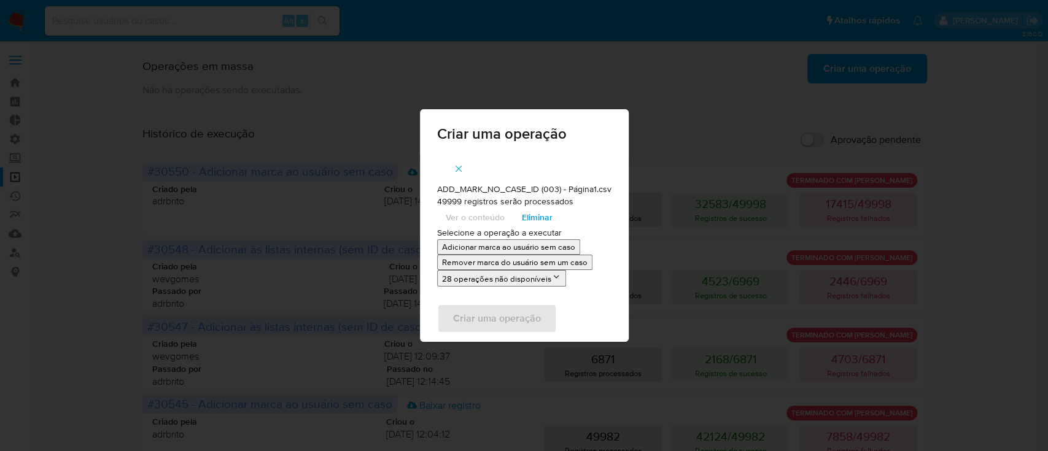
click at [499, 248] on p "Adicionar marca ao usuário sem caso" at bounding box center [508, 247] width 133 height 12
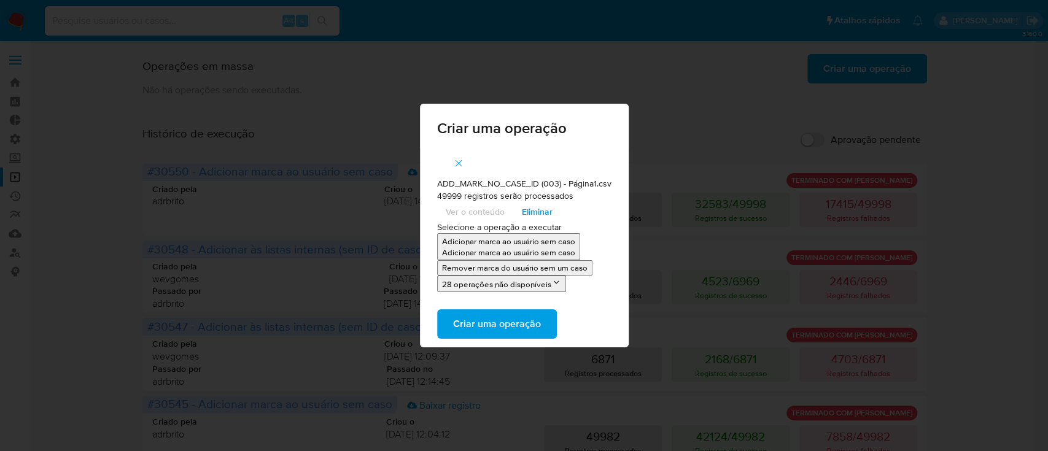
click at [483, 332] on span "Criar uma operação" at bounding box center [497, 324] width 88 height 27
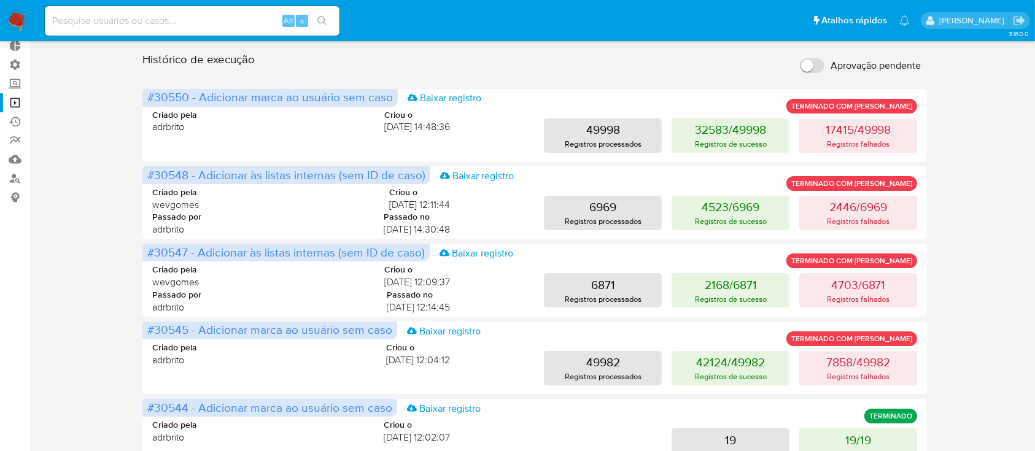
scroll to position [77, 0]
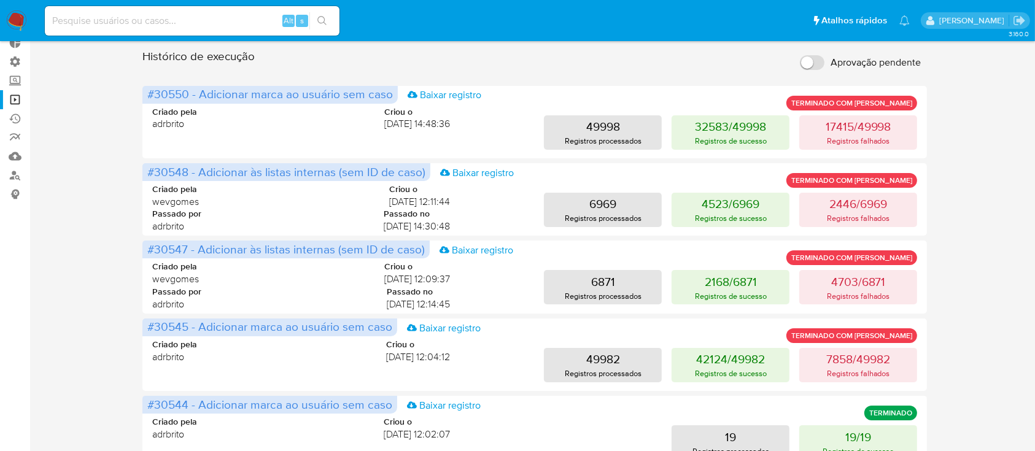
click at [1011, 179] on div "Operações em massa 1 operação colada Criar uma operação Só pode haver no máximo…" at bounding box center [534, 434] width 981 height 925
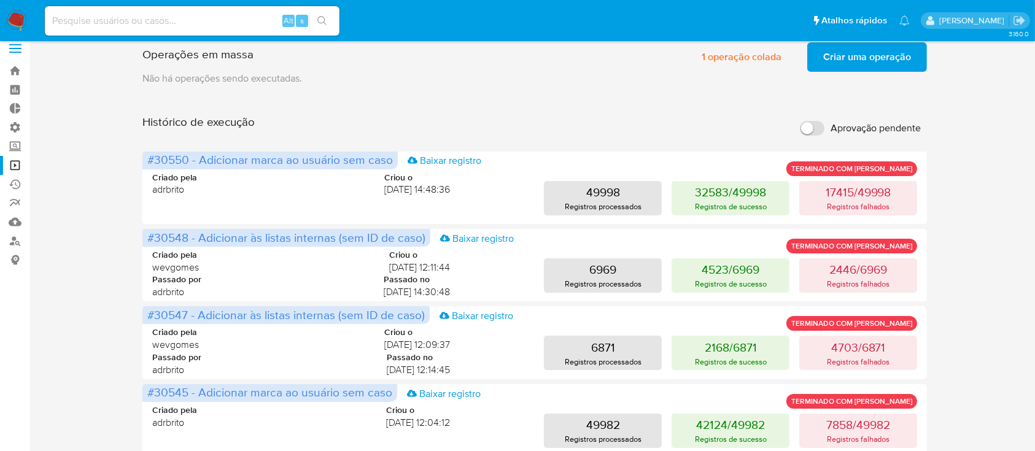
scroll to position [0, 0]
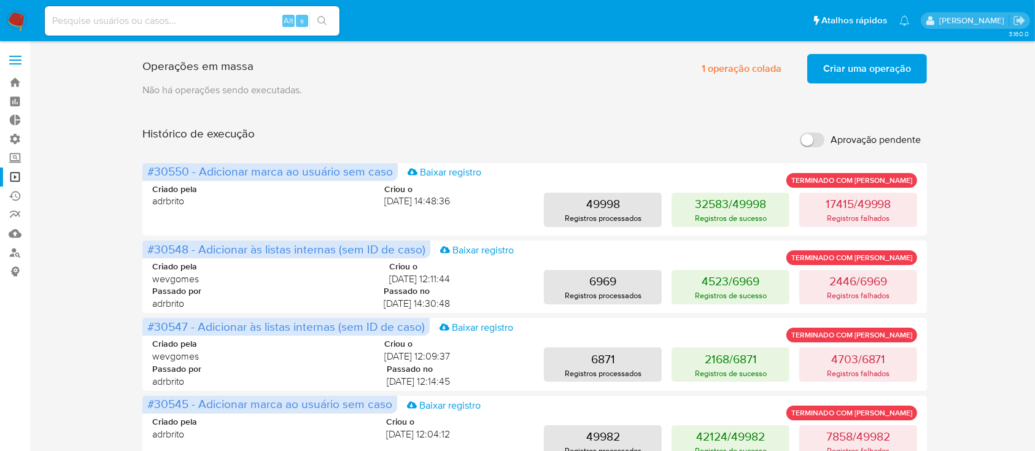
click at [869, 67] on span "Criar uma operação" at bounding box center [867, 68] width 88 height 27
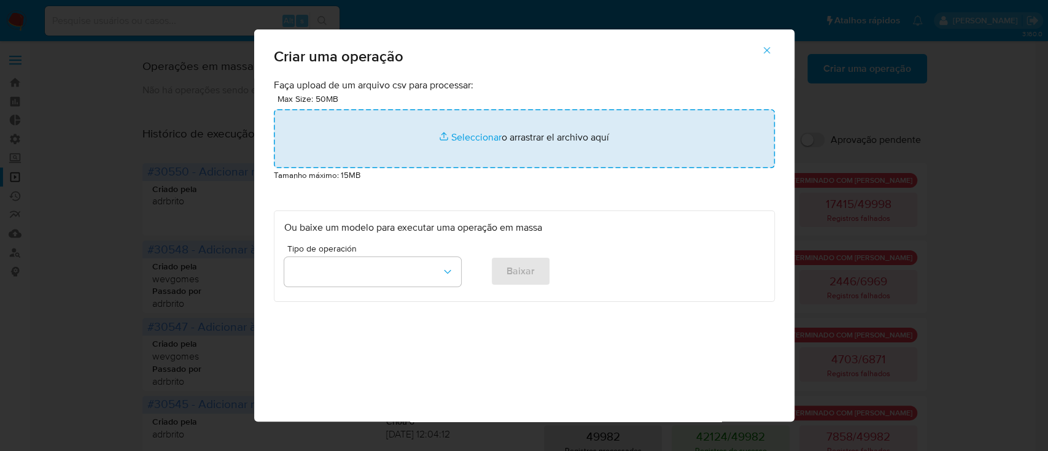
click at [459, 142] on input "file" at bounding box center [524, 138] width 501 height 59
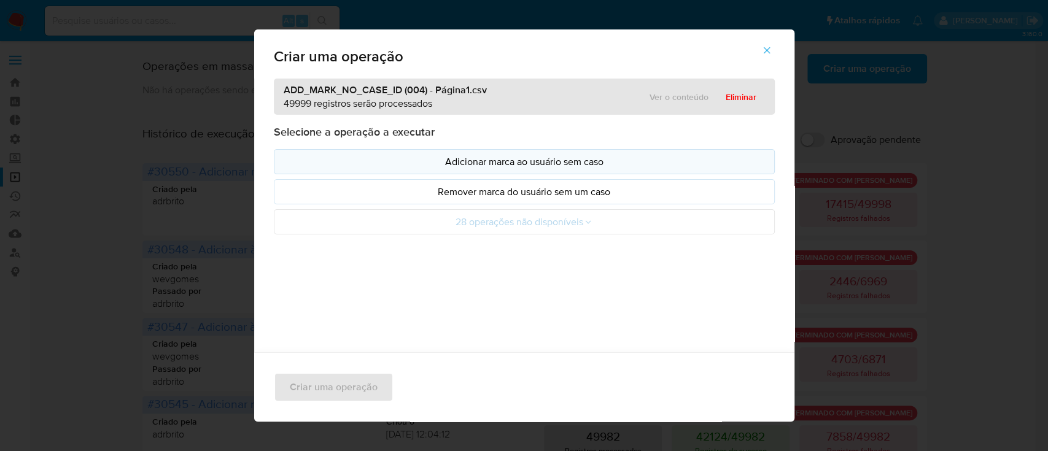
click at [520, 157] on p "Adicionar marca ao usuário sem caso" at bounding box center [524, 162] width 480 height 14
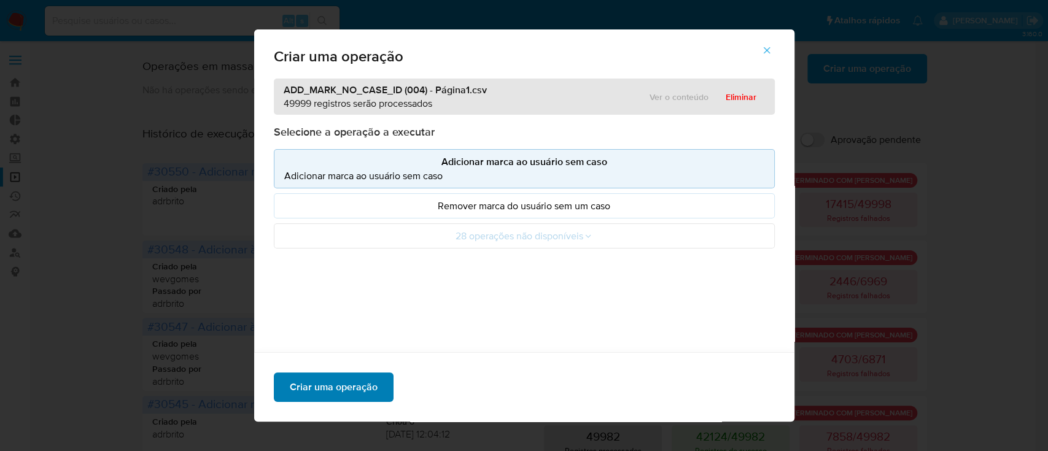
click at [332, 387] on span "Criar uma operação" at bounding box center [334, 387] width 88 height 27
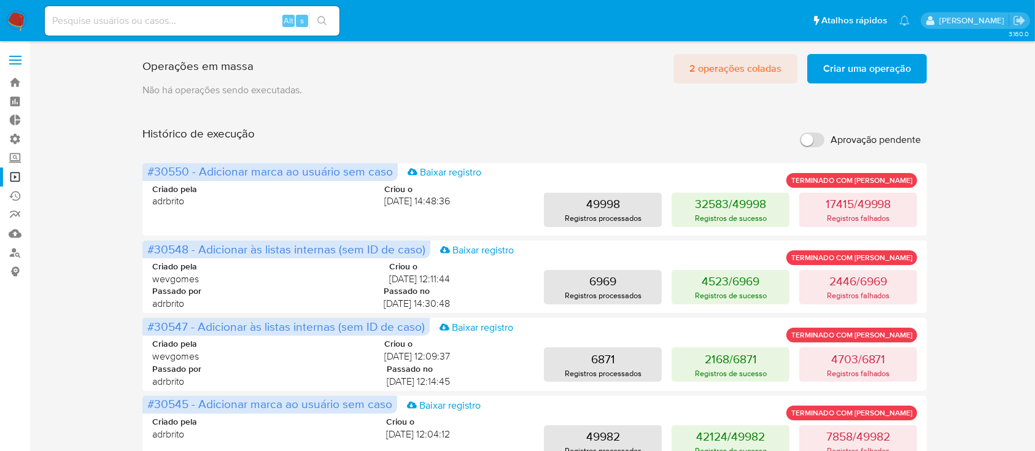
click at [738, 72] on span "2 operações coladas" at bounding box center [736, 68] width 92 height 27
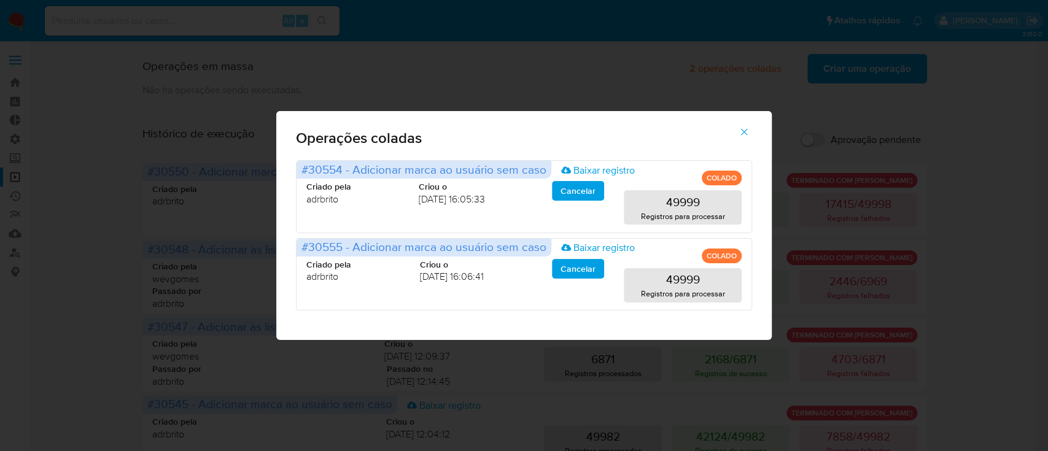
click at [983, 169] on div "Operações coladas #30554 - Adicionar marca ao usuário sem caso Baixar registro …" at bounding box center [524, 225] width 1048 height 451
click at [747, 128] on icon "button" at bounding box center [744, 131] width 11 height 11
